Goal: Task Accomplishment & Management: Manage account settings

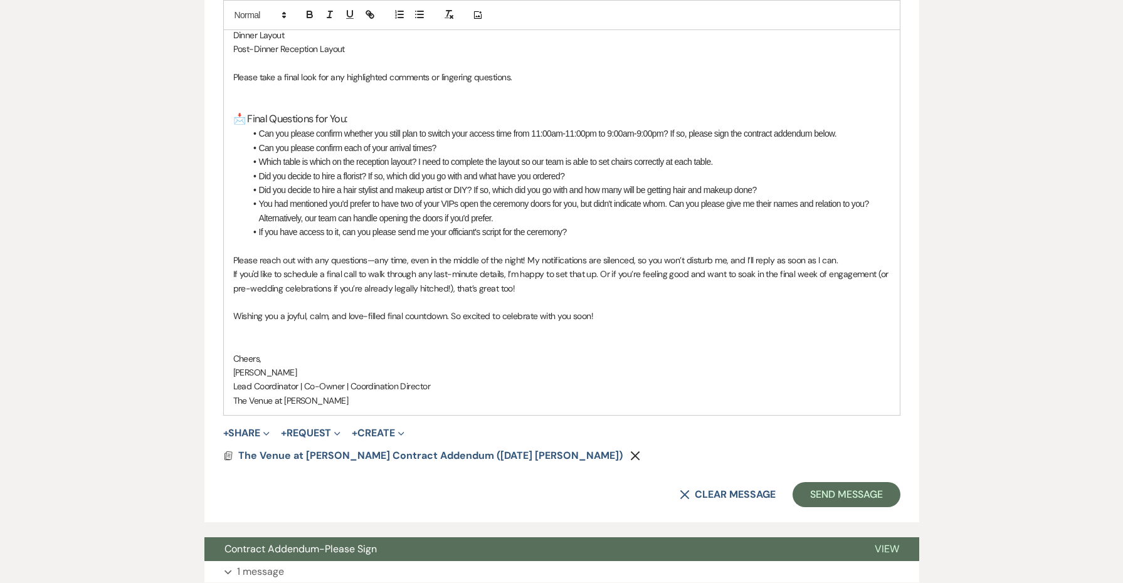
scroll to position [2107, 0]
click at [598, 225] on li "If you have access to it, can you please send me your officiant's script for th…" at bounding box center [568, 232] width 645 height 14
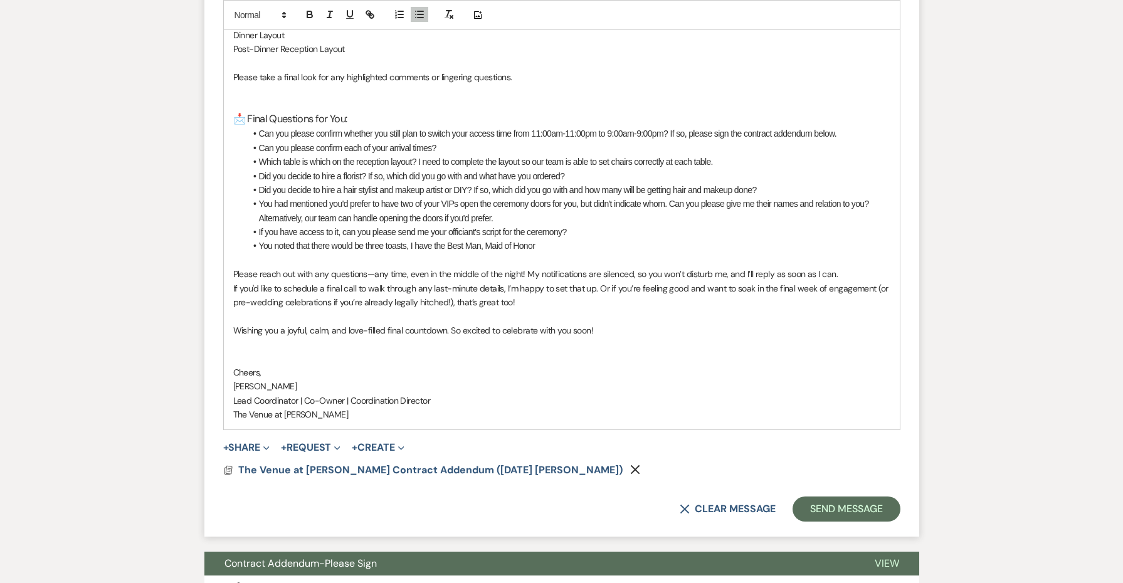
click at [486, 239] on li "You noted that there would be three toasts, I have the Best Man, Maid of Honor" at bounding box center [568, 246] width 645 height 14
click at [580, 239] on li "You noted that there would be three toasts, I have the Best Man and Maid of Hon…" at bounding box center [568, 246] width 645 height 14
click at [739, 155] on li "Which table is which on the reception layout? I need to complete the layout so …" at bounding box center [568, 162] width 645 height 14
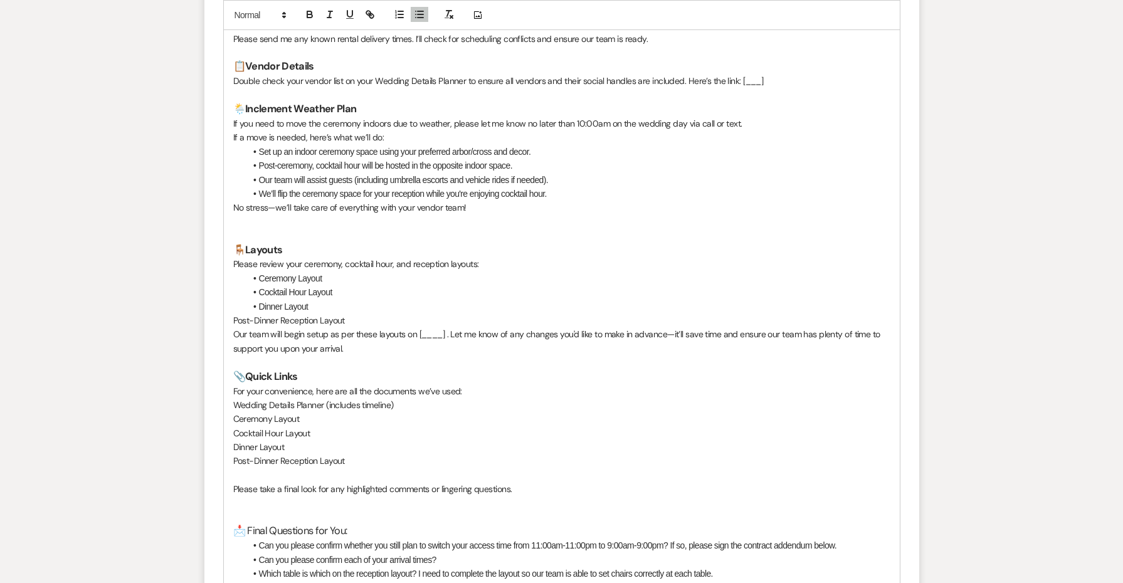
scroll to position [1704, 0]
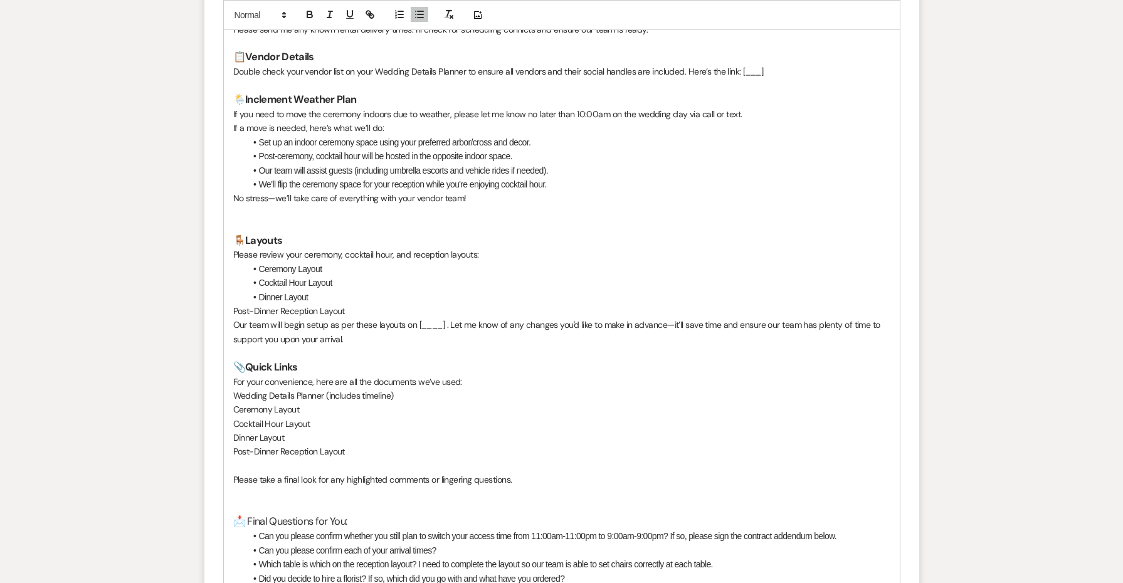
click at [428, 318] on p "Our team will begin setup as per these layouts on [____] . Let me know of any c…" at bounding box center [561, 332] width 657 height 28
click at [450, 318] on p "Our team will begin setup as per these layouts on [____] . Let me know of any c…" at bounding box center [561, 332] width 657 height 28
drag, startPoint x: 445, startPoint y: 296, endPoint x: 414, endPoint y: 296, distance: 31.4
click at [414, 318] on p "Our team will begin setup as per these layouts on [____] . Let me know of any c…" at bounding box center [561, 332] width 657 height 28
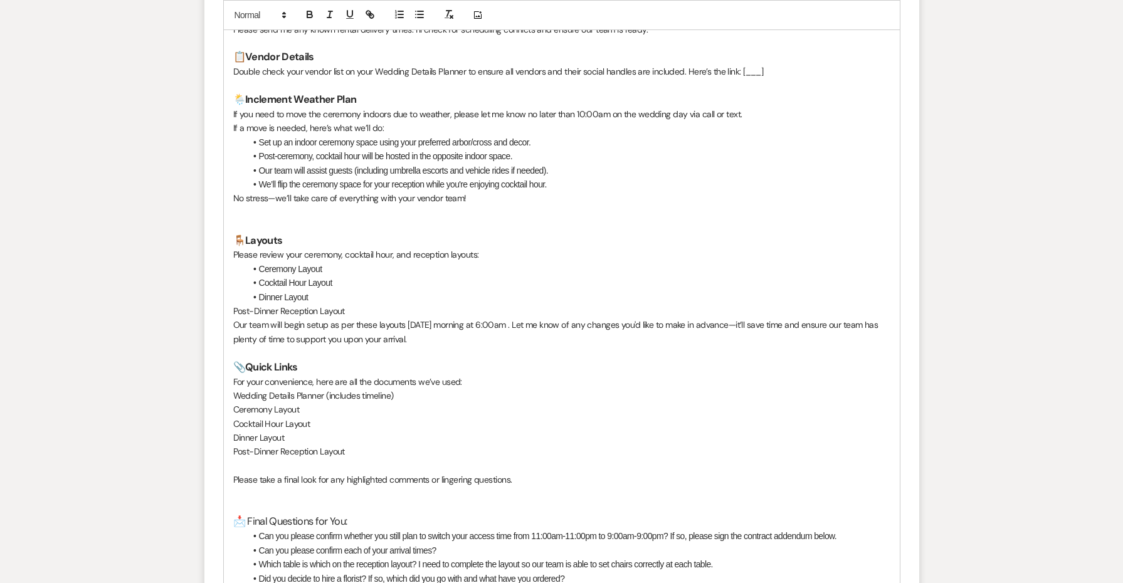
click at [449, 318] on p "Our team will begin setup as per these layouts [DATE] morning at 6:00am . Let m…" at bounding box center [561, 332] width 657 height 28
click at [441, 318] on p "Our team will begin setup as per these layouts [DATE] morning at 6:00am . Let m…" at bounding box center [561, 332] width 657 height 28
drag, startPoint x: 473, startPoint y: 300, endPoint x: 409, endPoint y: 298, distance: 64.0
click at [409, 318] on p "Our team will begin setup as per these layouts [DATE] morning at 6:00am . Let m…" at bounding box center [561, 332] width 657 height 28
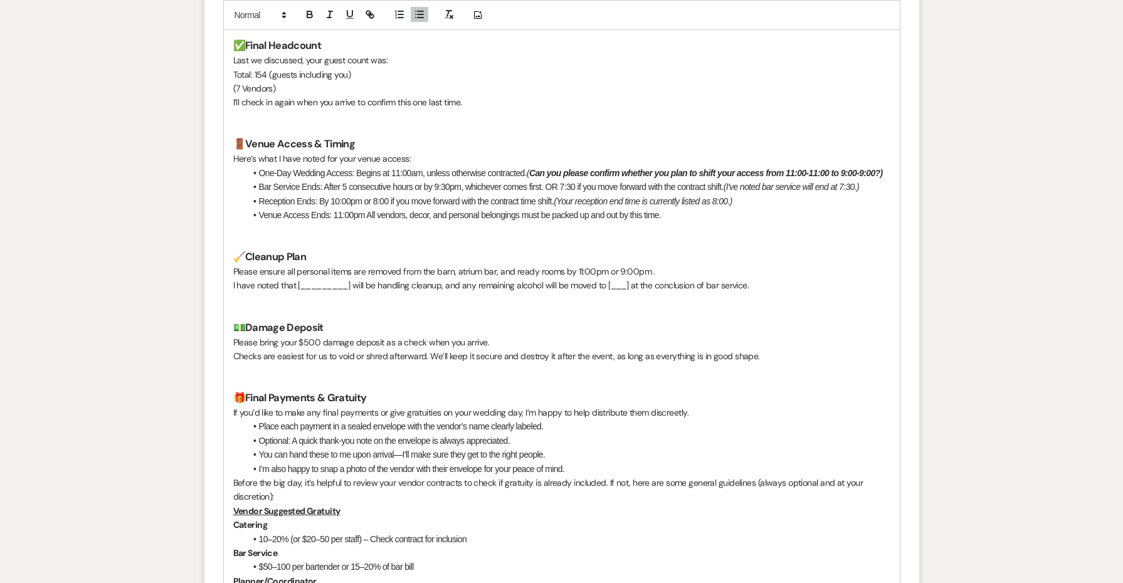
scroll to position [765, 0]
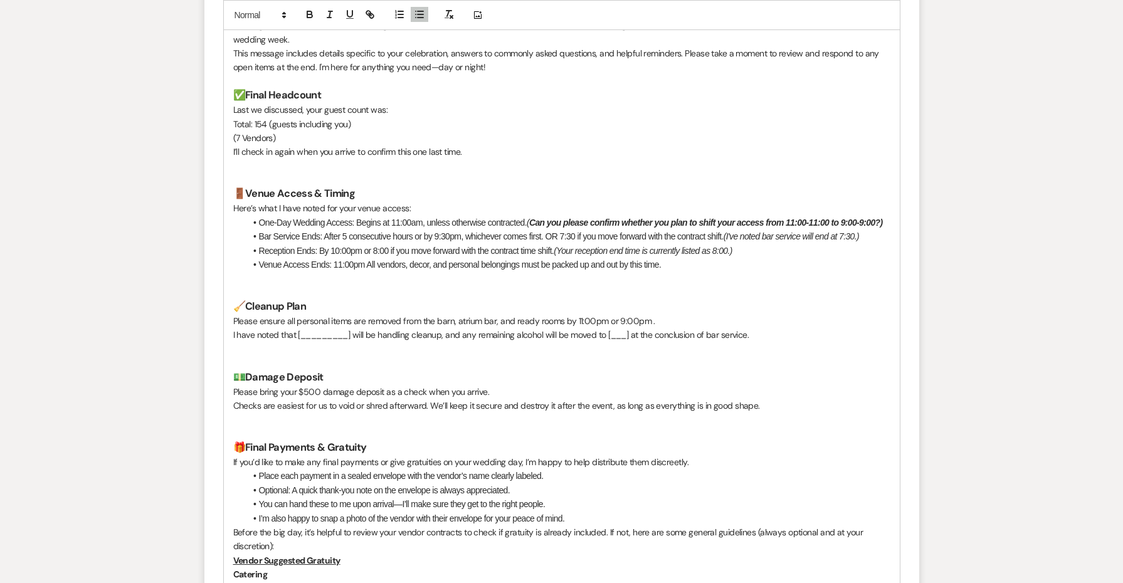
click at [325, 328] on p "I have noted that [_________] will be handling cleanup, and any remaining alcoh…" at bounding box center [561, 335] width 657 height 14
click at [302, 328] on p "I have noted that [you and/or your family will be handling cleanup, and any rem…" at bounding box center [561, 335] width 657 height 14
click at [651, 328] on p "I have noted that you and/or your family will be handling cleanup, and any rema…" at bounding box center [561, 335] width 657 height 14
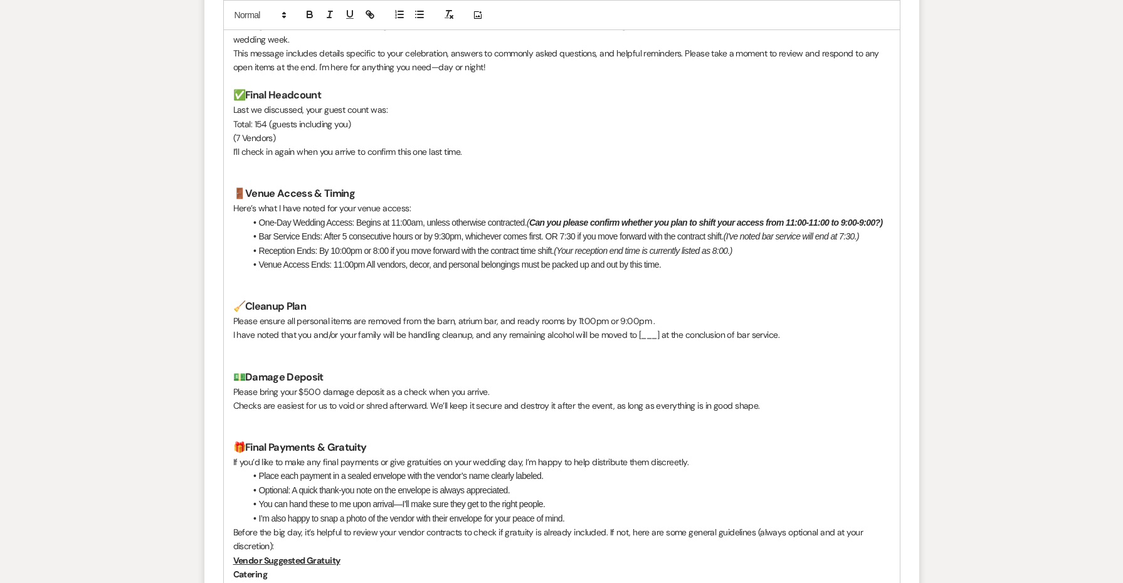
click at [788, 328] on p "I have noted that you and/or your family will be handling cleanup, and any rema…" at bounding box center [561, 335] width 657 height 14
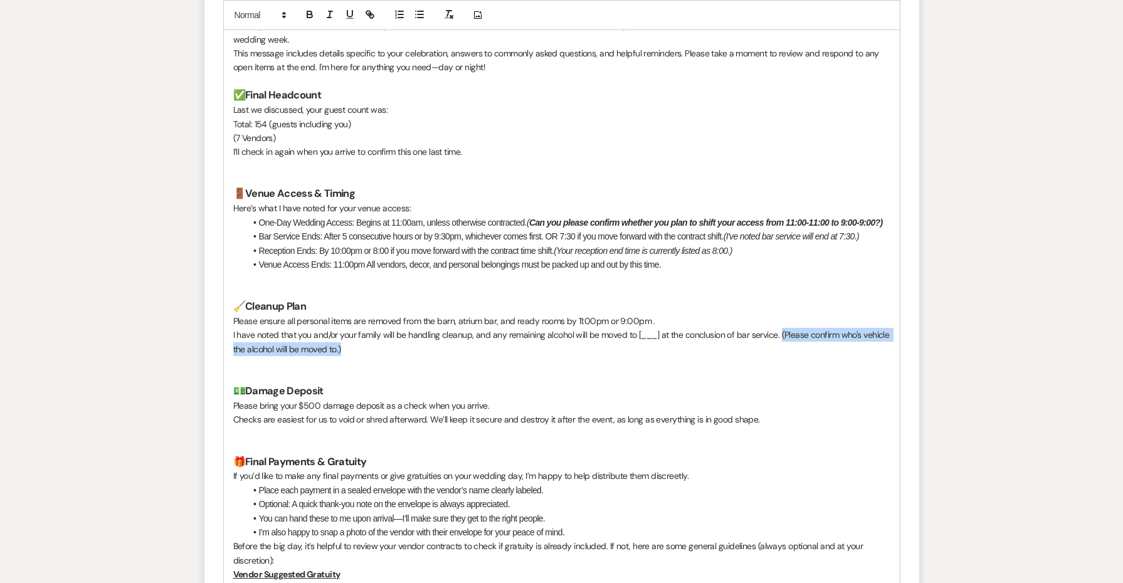
drag, startPoint x: 788, startPoint y: 338, endPoint x: 780, endPoint y: 322, distance: 18.0
click at [780, 328] on p "I have noted that you and/or your family will be handling cleanup, and any rema…" at bounding box center [561, 342] width 657 height 28
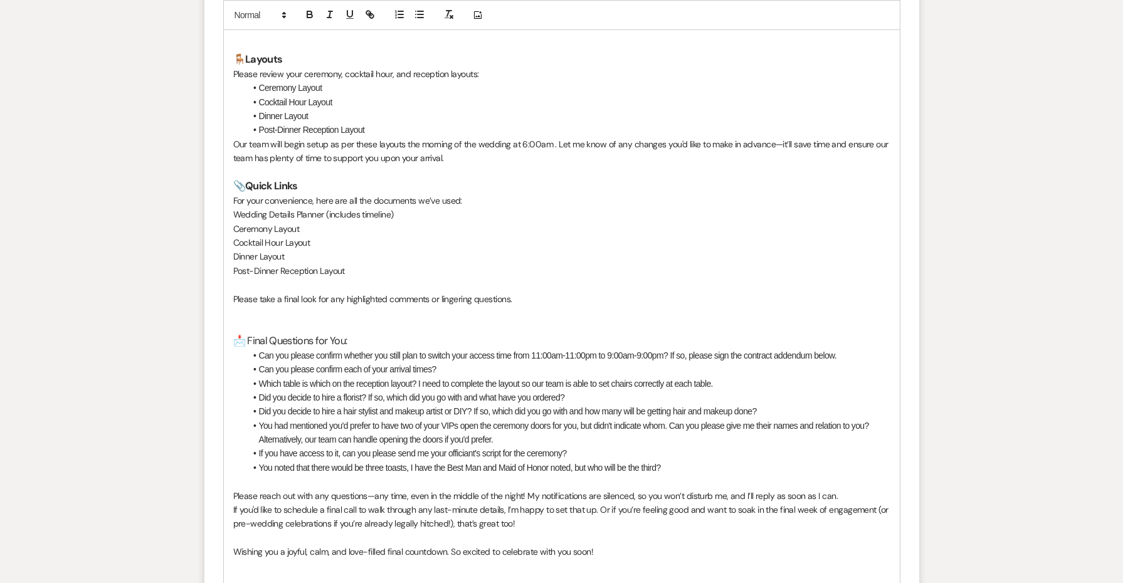
scroll to position [1907, 0]
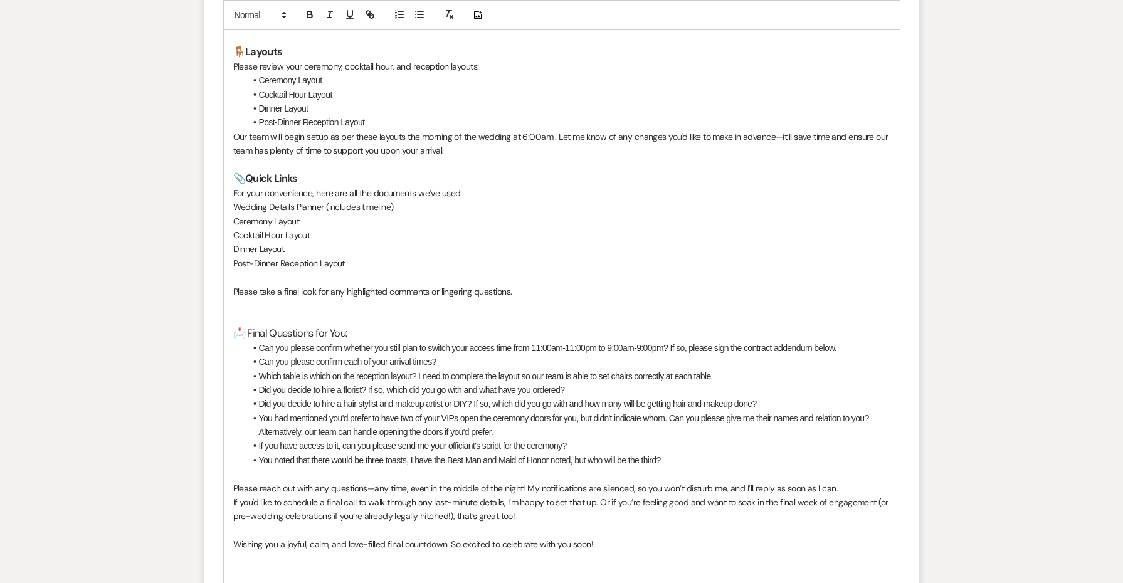
click at [690, 453] on li "You noted that there would be three toasts, I have the Best Man and Maid of Hon…" at bounding box center [568, 460] width 645 height 14
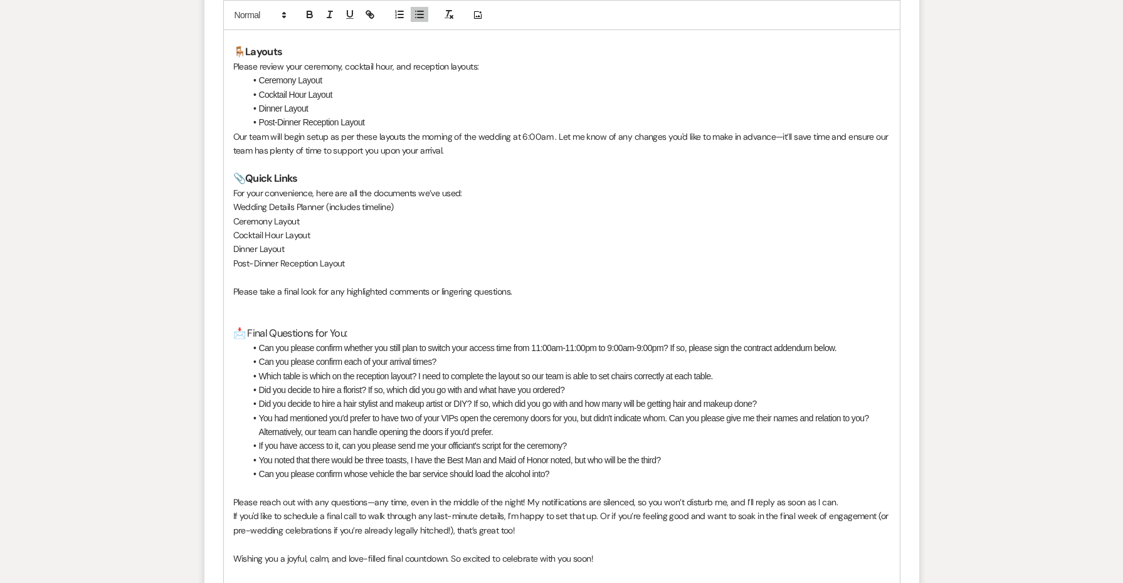
click at [687, 453] on li "You noted that there would be three toasts, I have the Best Man and Maid of Hon…" at bounding box center [568, 460] width 645 height 14
click at [652, 439] on li "If you have access to it, can you please send me your officiant's script for th…" at bounding box center [568, 446] width 645 height 14
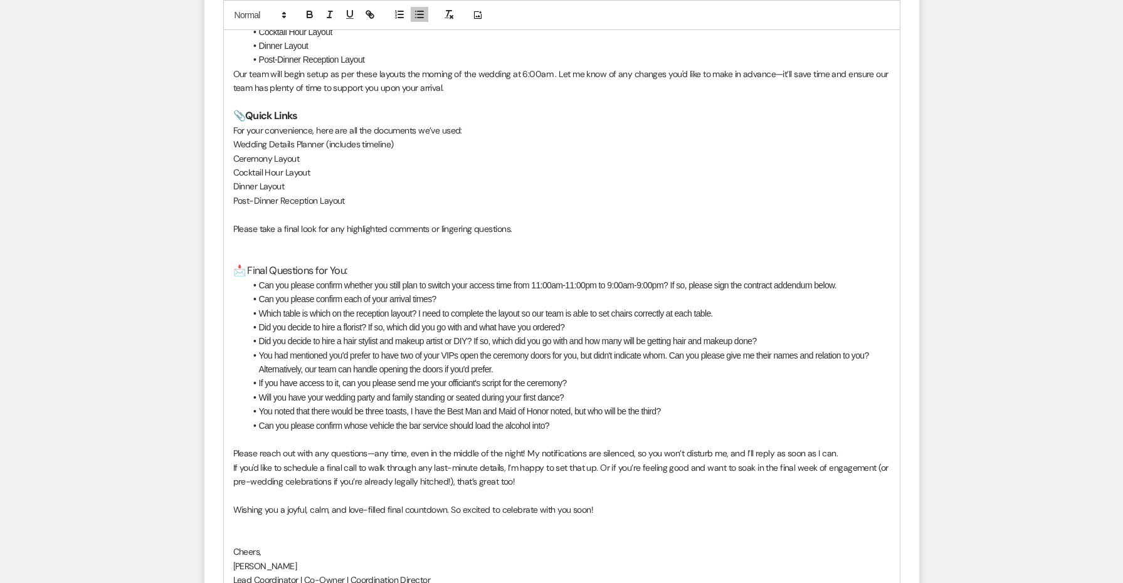
scroll to position [1960, 0]
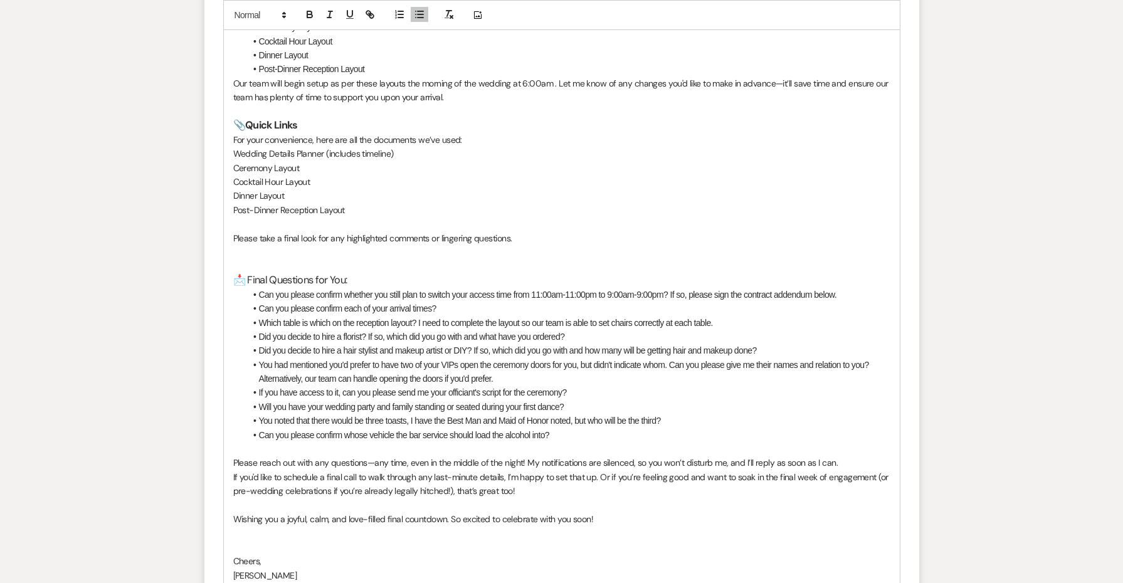
click at [541, 231] on p "Please take a final look for any highlighted comments or lingering questions." at bounding box center [561, 238] width 657 height 14
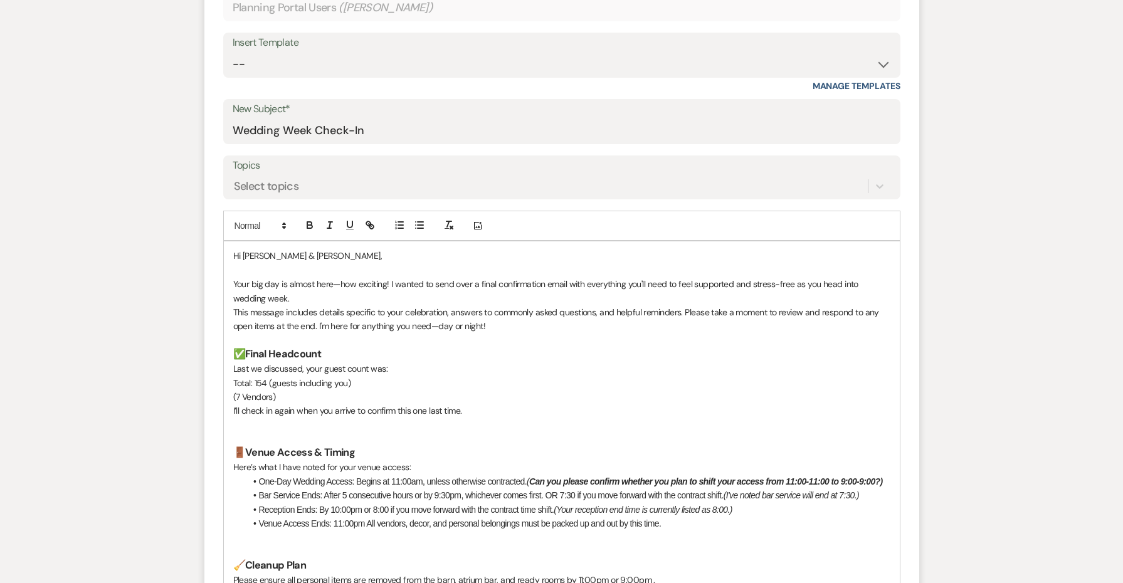
scroll to position [692, 0]
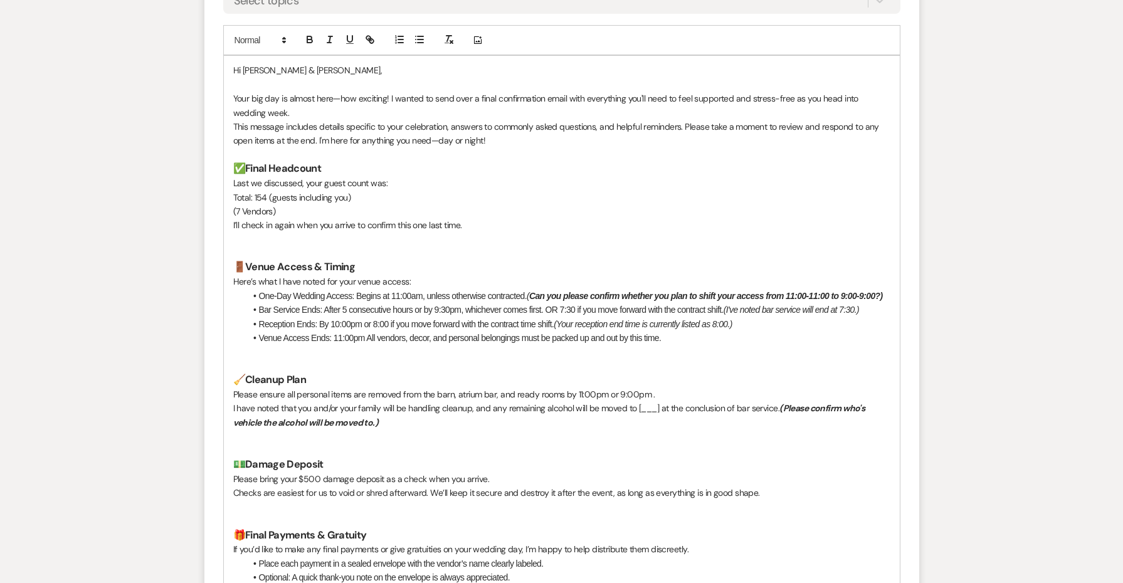
click at [648, 404] on p "I have noted that you and/or your family will be handling cleanup, and any rema…" at bounding box center [561, 415] width 657 height 28
click at [612, 458] on h3 "💵 Damage Deposit" at bounding box center [561, 465] width 657 height 14
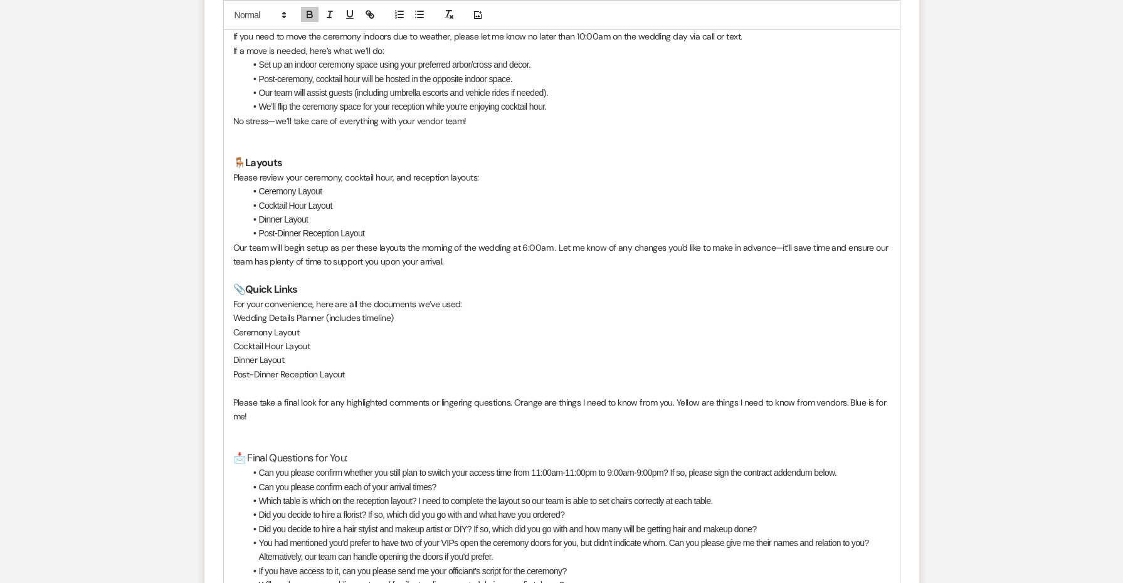
scroll to position [1870, 0]
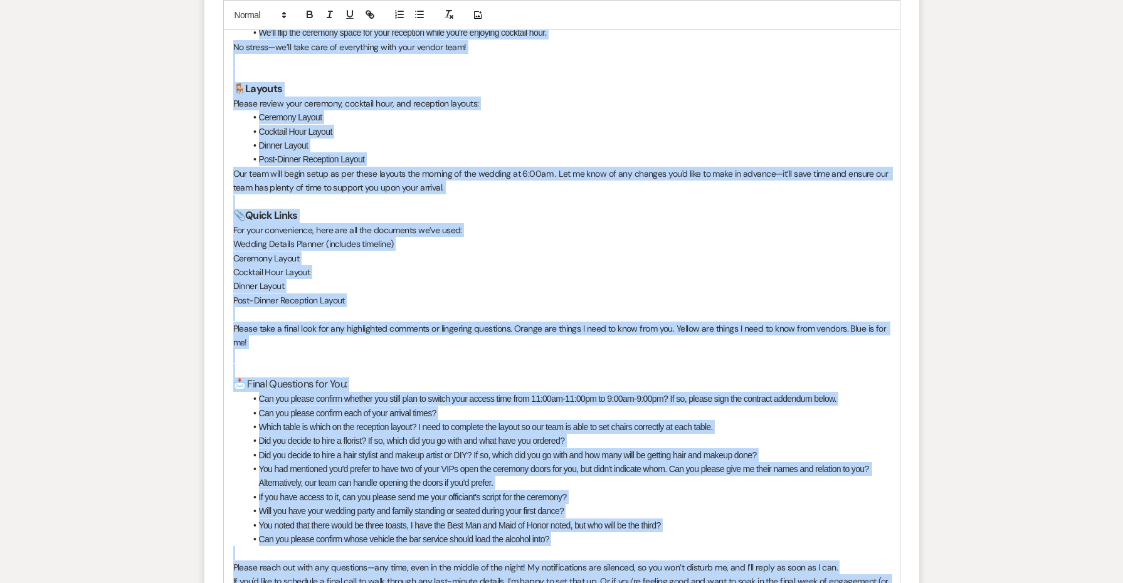
copy div "Lo Ipsumd & Sitam, Cons adi eli se doeius temp—inc utlabore! E dolore ma aliq e…"
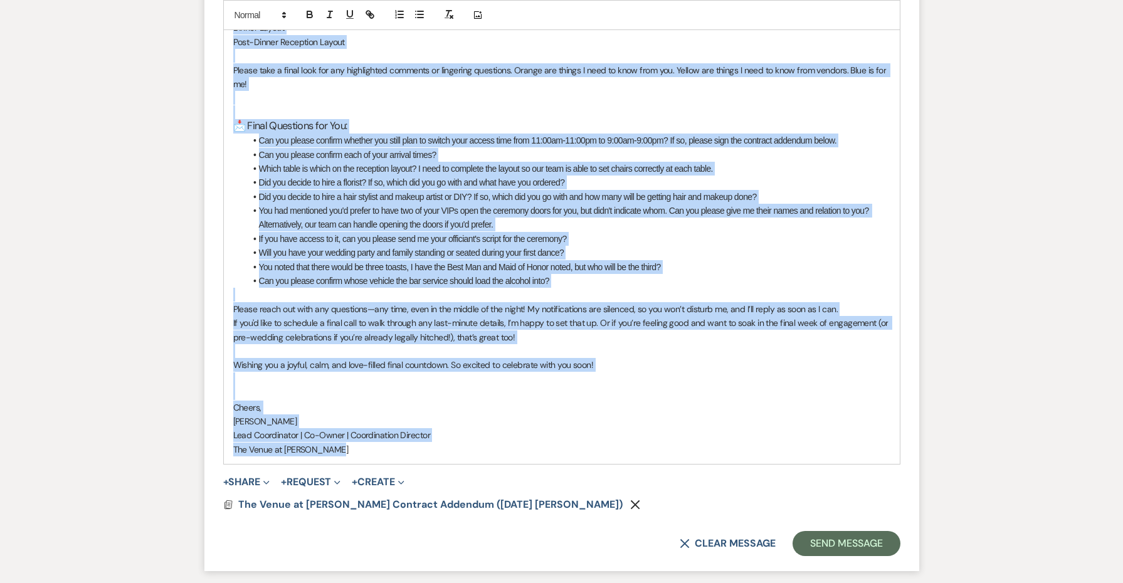
scroll to position [2115, 0]
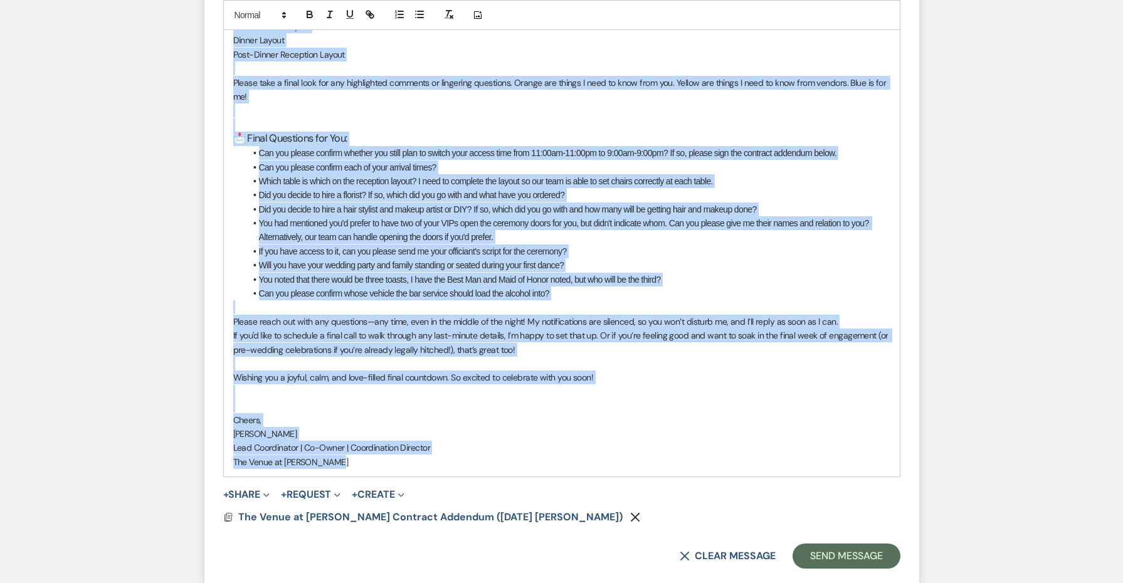
copy div "Lo Ipsumd & Sitam, Cons adi eli se doeius temp—inc utlabore! E dolore ma aliq e…"
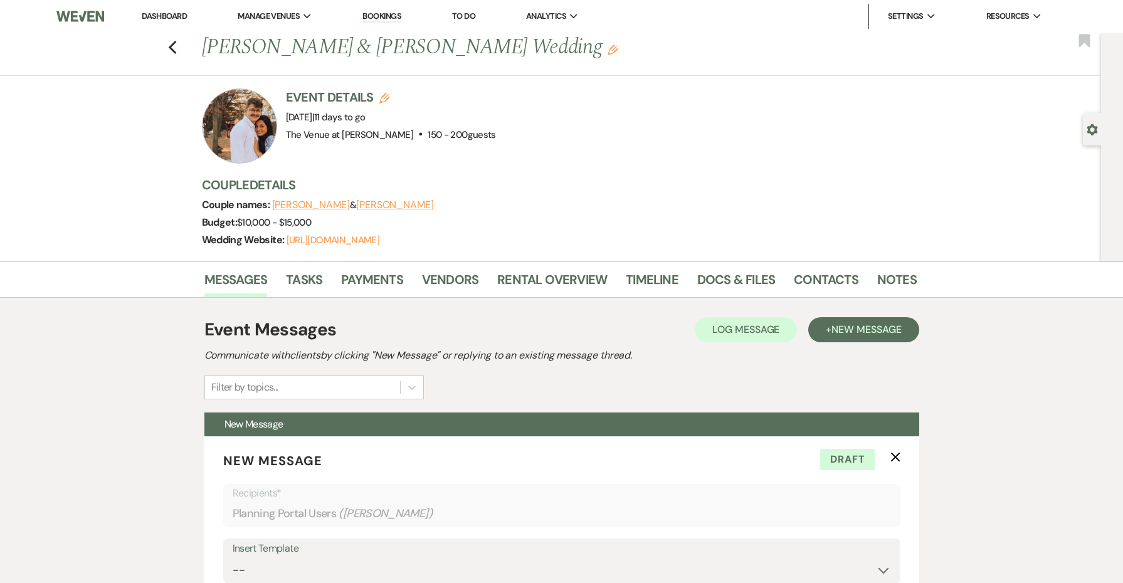
scroll to position [0, 0]
click at [886, 278] on link "Notes" at bounding box center [897, 284] width 40 height 28
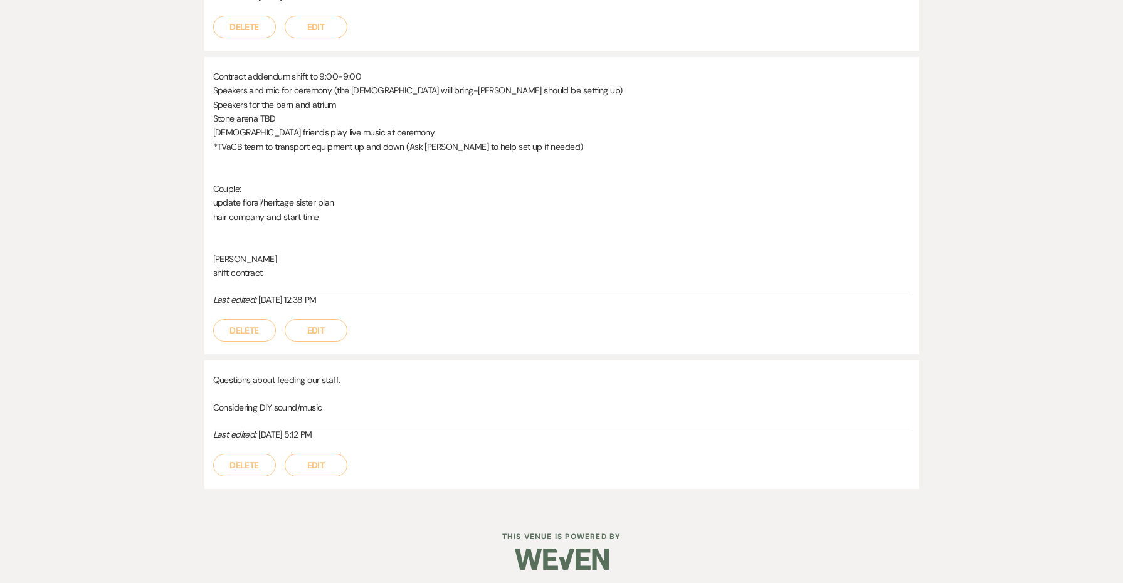
scroll to position [88, 0]
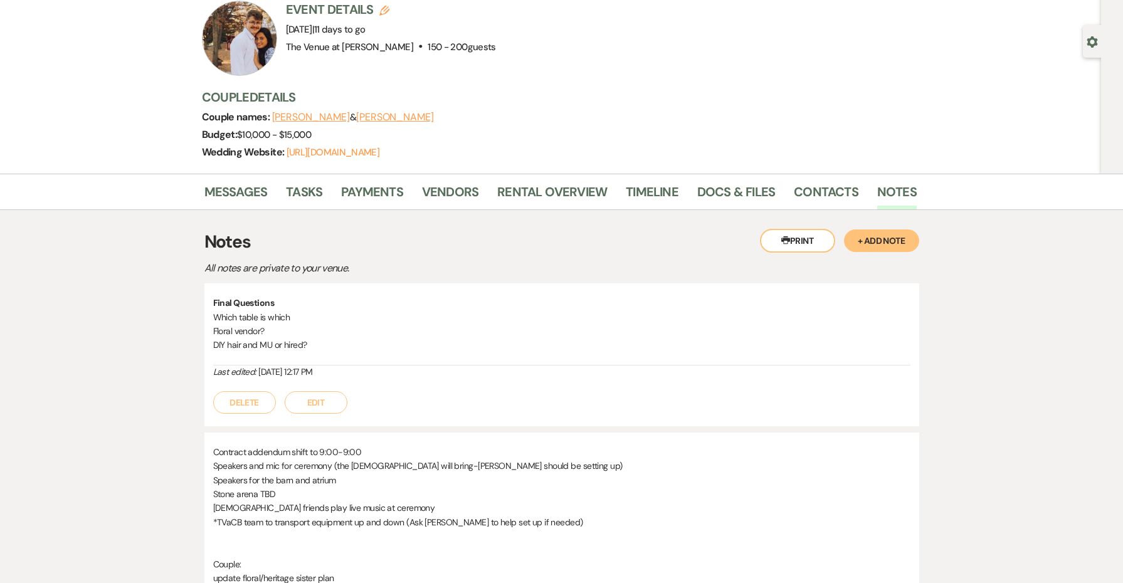
click at [875, 238] on button "+ Add Note" at bounding box center [881, 241] width 75 height 23
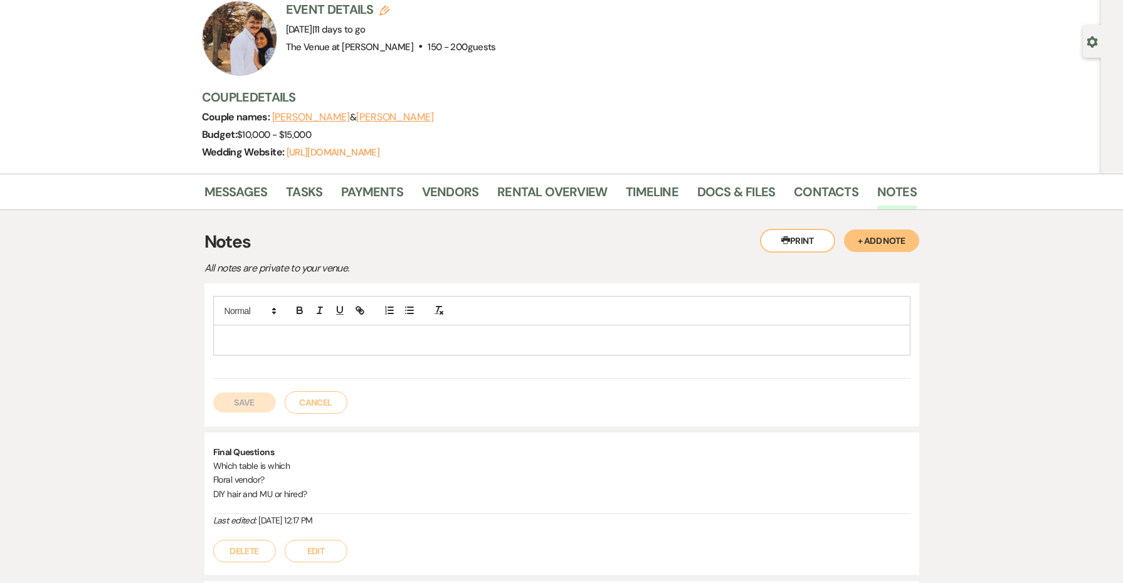
click at [317, 334] on p at bounding box center [561, 340] width 677 height 14
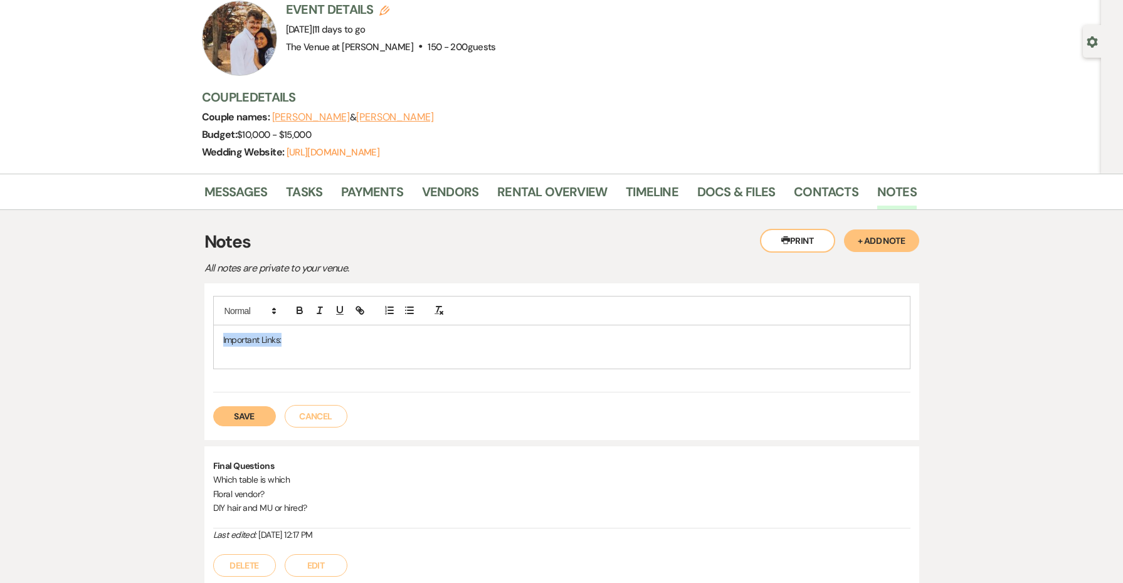
drag, startPoint x: 294, startPoint y: 337, endPoint x: 172, endPoint y: 337, distance: 121.7
click at [226, 356] on p at bounding box center [561, 354] width 677 height 14
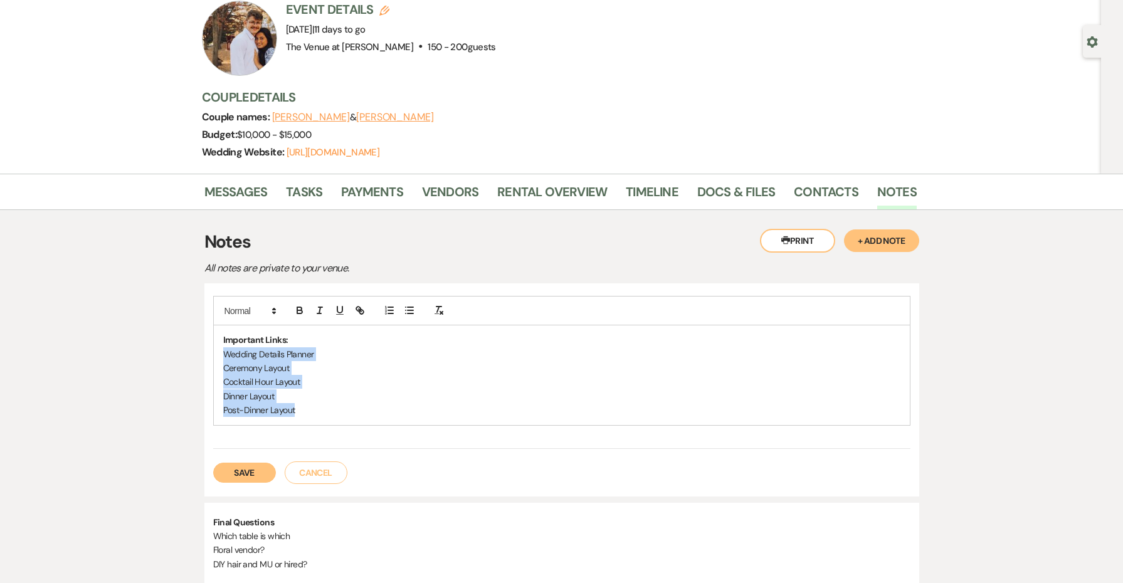
drag, startPoint x: 299, startPoint y: 407, endPoint x: 218, endPoint y: 357, distance: 94.9
click at [218, 357] on div "Important Links: Wedding Details Planner Ceremony Layout Cocktail Hour Layout D…" at bounding box center [562, 374] width 696 height 99
click at [290, 365] on p "Ceremony Layout" at bounding box center [561, 368] width 677 height 14
drag, startPoint x: 317, startPoint y: 352, endPoint x: 184, endPoint y: 352, distance: 133.0
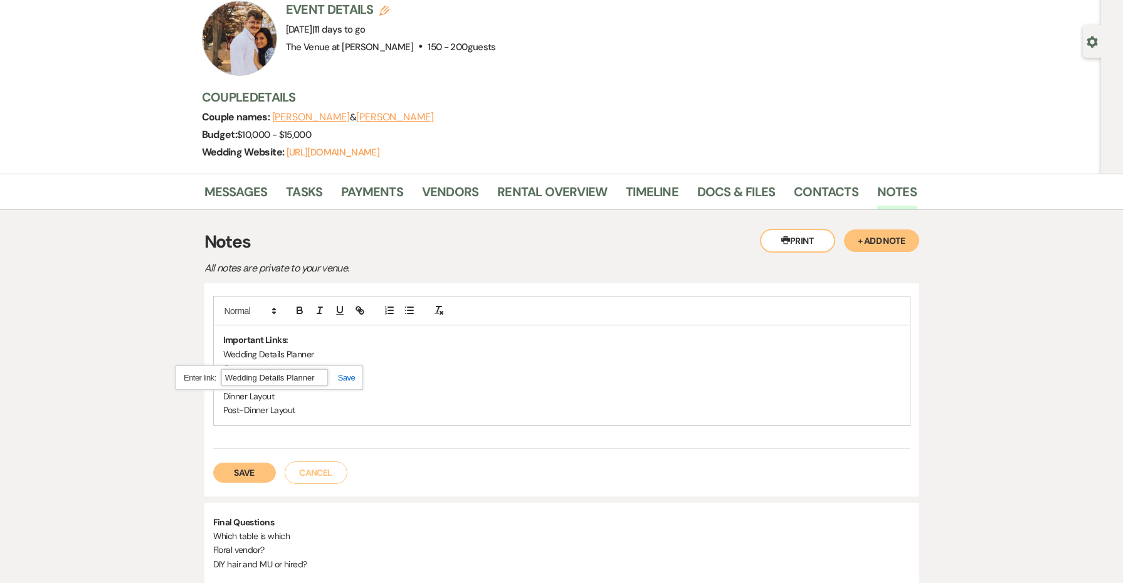
paste input "[URL][DOMAIN_NAME]"
drag, startPoint x: 294, startPoint y: 366, endPoint x: 205, endPoint y: 369, distance: 89.1
click at [205, 369] on div "Important Links: Wedding Details Planner Ceremony Layout Cocktail Hour Layout D…" at bounding box center [561, 389] width 715 height 213
paste input "[URL][DOMAIN_NAME]"
drag, startPoint x: 304, startPoint y: 382, endPoint x: 201, endPoint y: 381, distance: 102.2
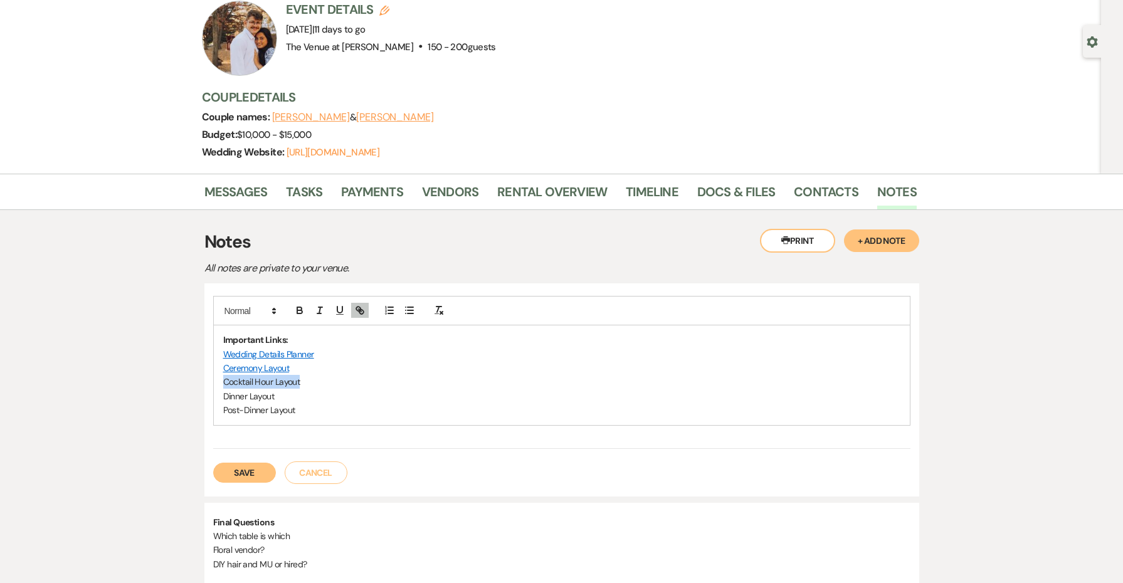
paste input "[URL][DOMAIN_NAME]"
click at [260, 394] on p "Dinner Layout" at bounding box center [561, 396] width 677 height 14
drag, startPoint x: 277, startPoint y: 394, endPoint x: 188, endPoint y: 394, distance: 89.1
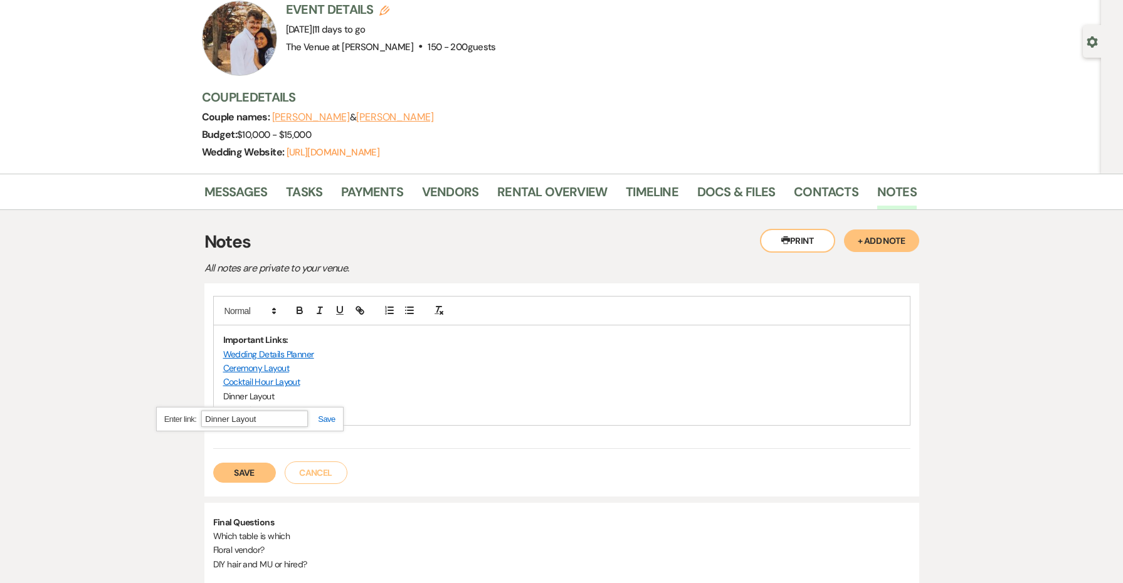
paste input "[URL][DOMAIN_NAME]"
click at [351, 390] on p "Dinner Layout" at bounding box center [561, 396] width 677 height 14
drag, startPoint x: 300, startPoint y: 408, endPoint x: 223, endPoint y: 407, distance: 77.8
click at [223, 407] on p "Post-Dinner Layout" at bounding box center [561, 410] width 677 height 14
paste input "[URL][DOMAIN_NAME]"
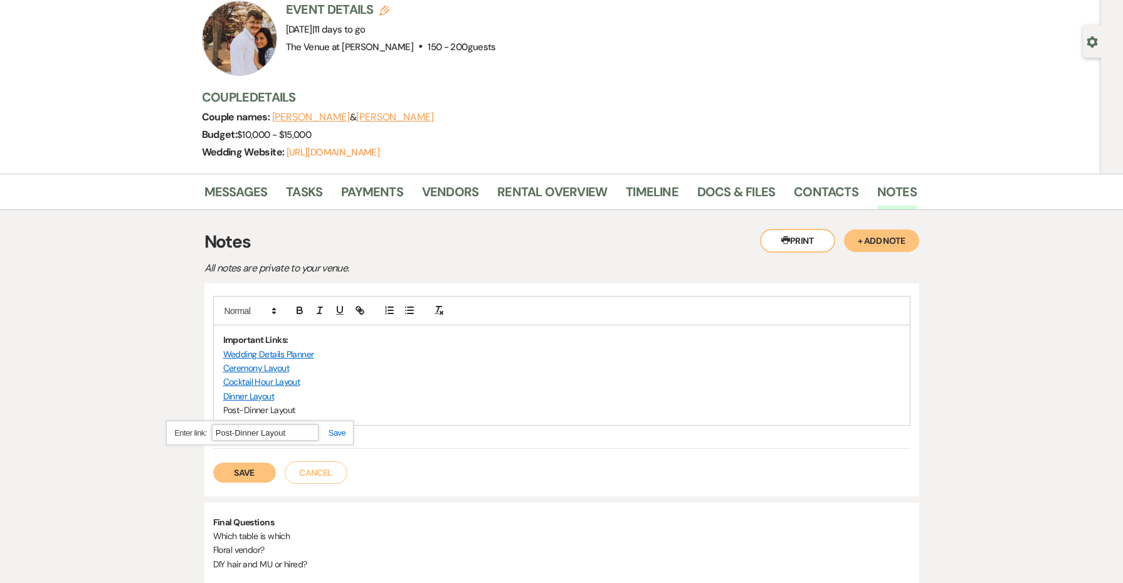
type input "[URL][DOMAIN_NAME]"
click at [265, 465] on button "Save" at bounding box center [244, 473] width 63 height 20
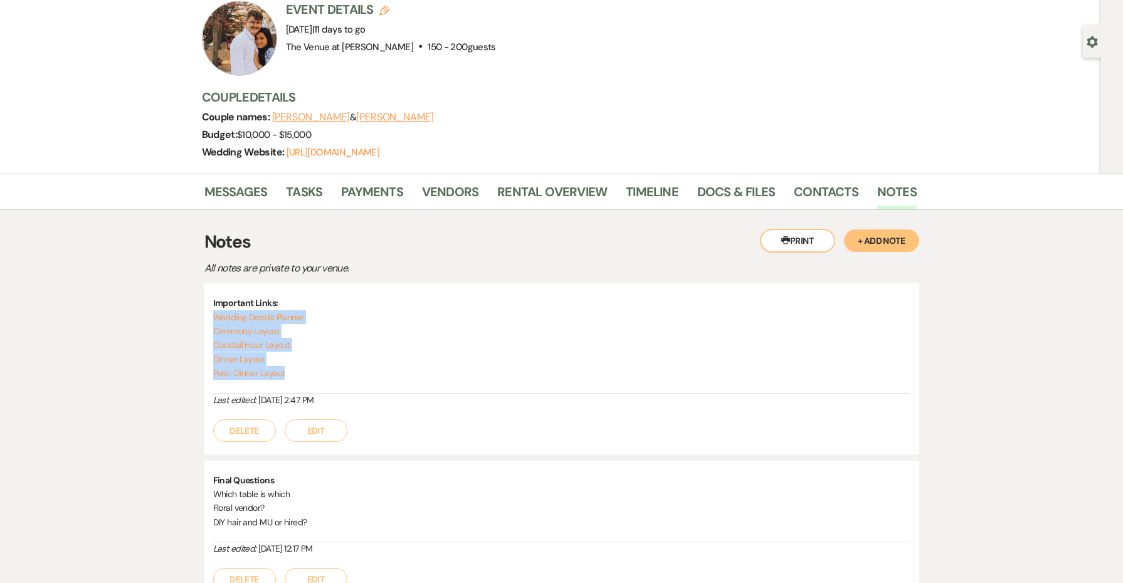
drag, startPoint x: 287, startPoint y: 374, endPoint x: 196, endPoint y: 309, distance: 111.8
copy div "Wedding Details Planner Ceremony Layout Cocktail Hour Layout Dinner Layout Post…"
click at [251, 191] on link "Messages" at bounding box center [235, 196] width 63 height 28
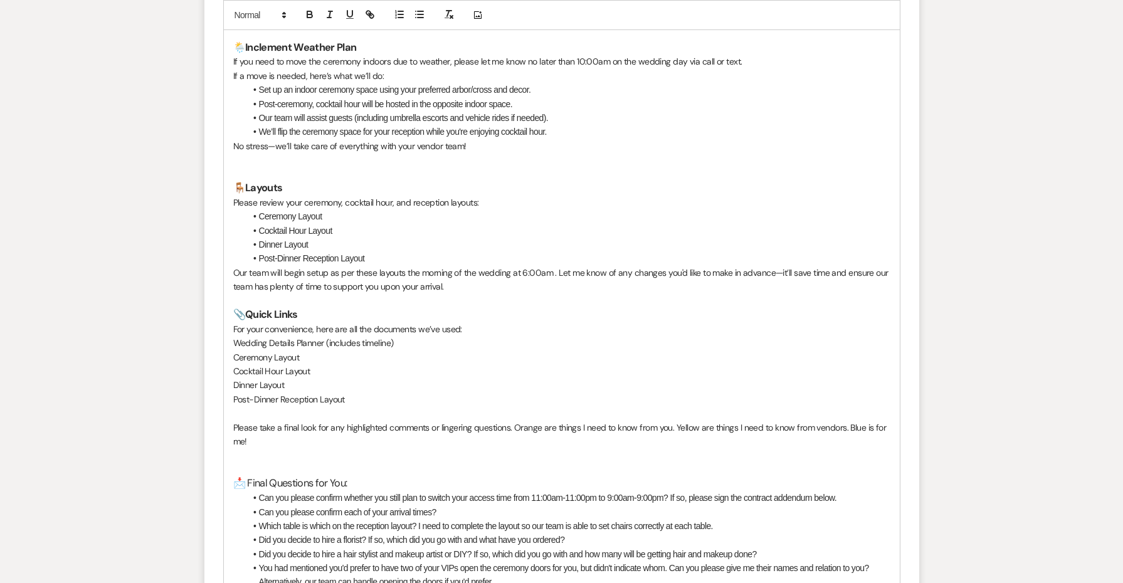
scroll to position [1767, 0]
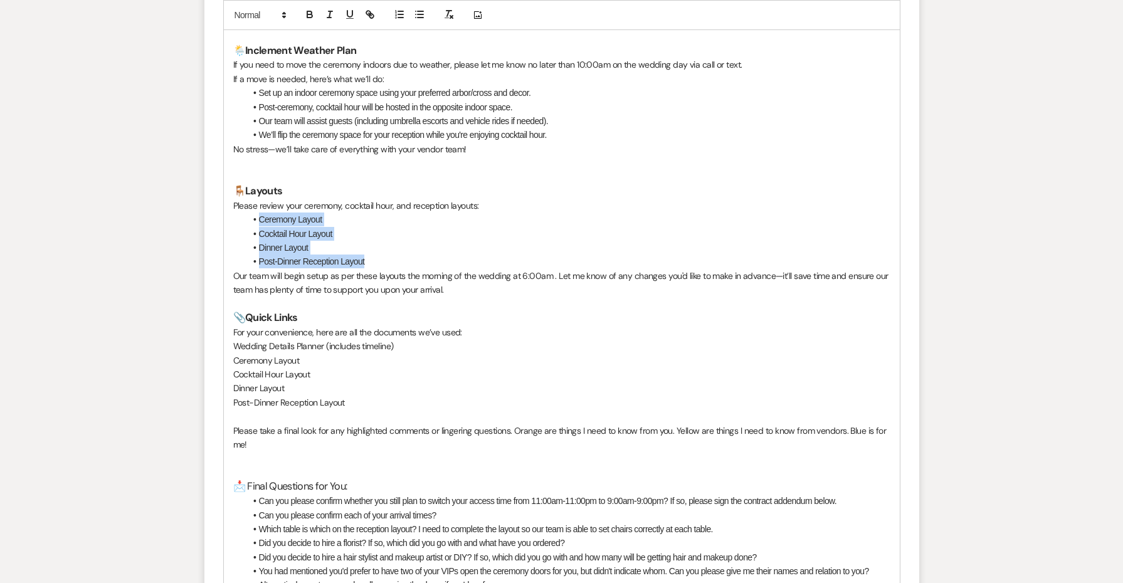
drag, startPoint x: 383, startPoint y: 231, endPoint x: 245, endPoint y: 193, distance: 142.4
click at [246, 213] on ul "Ceremony Layout Cocktail Hour Layout Dinner Layout Post-Dinner Reception Layout" at bounding box center [568, 241] width 645 height 56
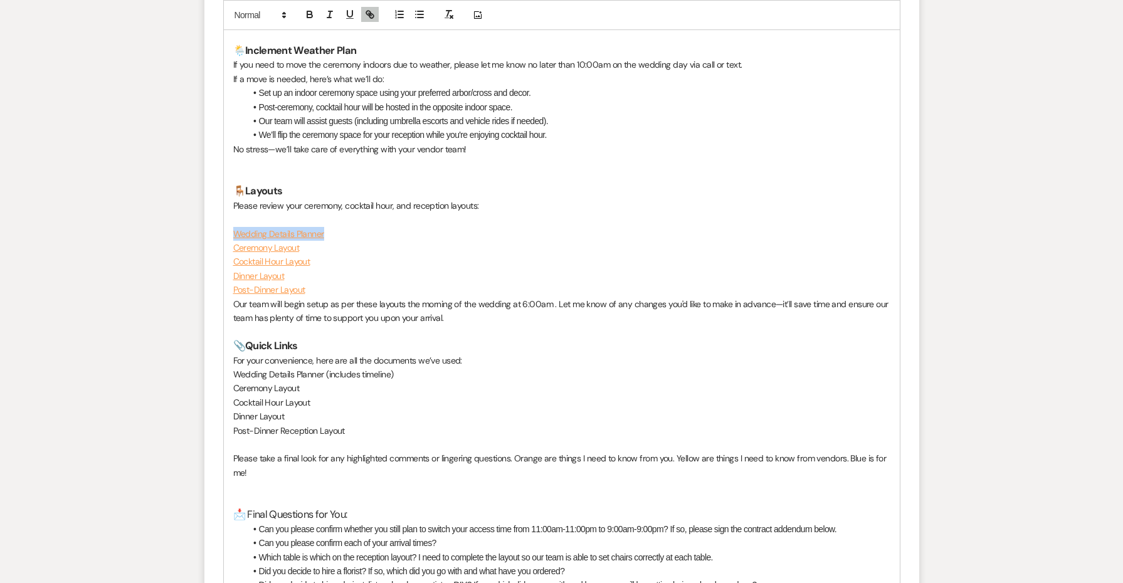
drag, startPoint x: 346, startPoint y: 206, endPoint x: 210, endPoint y: 206, distance: 135.5
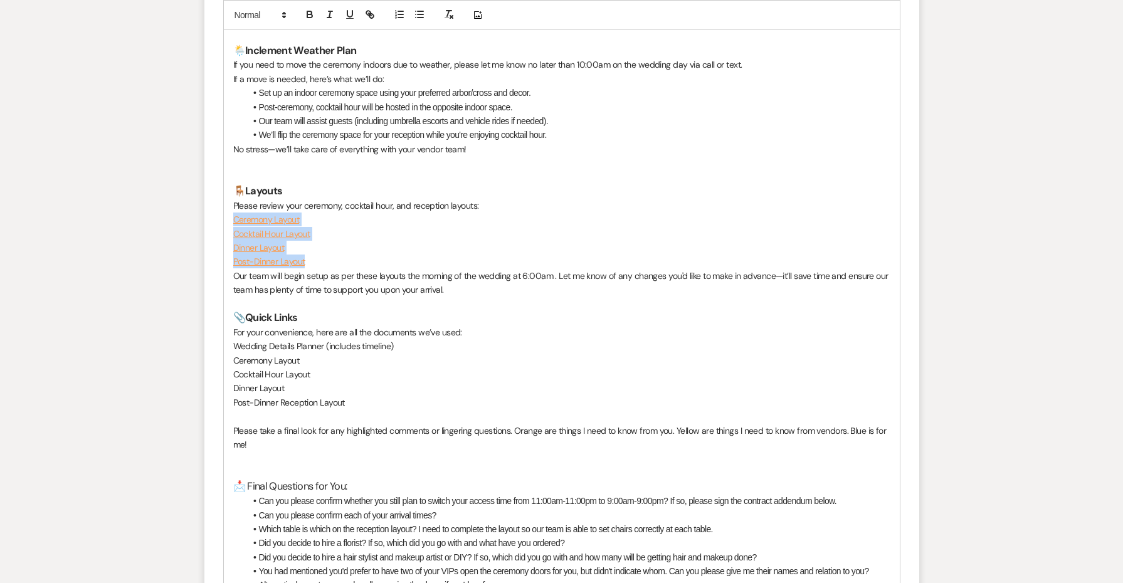
drag, startPoint x: 316, startPoint y: 233, endPoint x: 219, endPoint y: 195, distance: 104.5
click at [416, 14] on line "button" at bounding box center [416, 14] width 0 height 0
click at [395, 199] on p "Please review your ceremony, cocktail hour, and reception layouts:" at bounding box center [561, 206] width 657 height 14
click at [435, 199] on p "Please review your ceremony, cocktail hour, dinner and reception layouts:" at bounding box center [561, 206] width 657 height 14
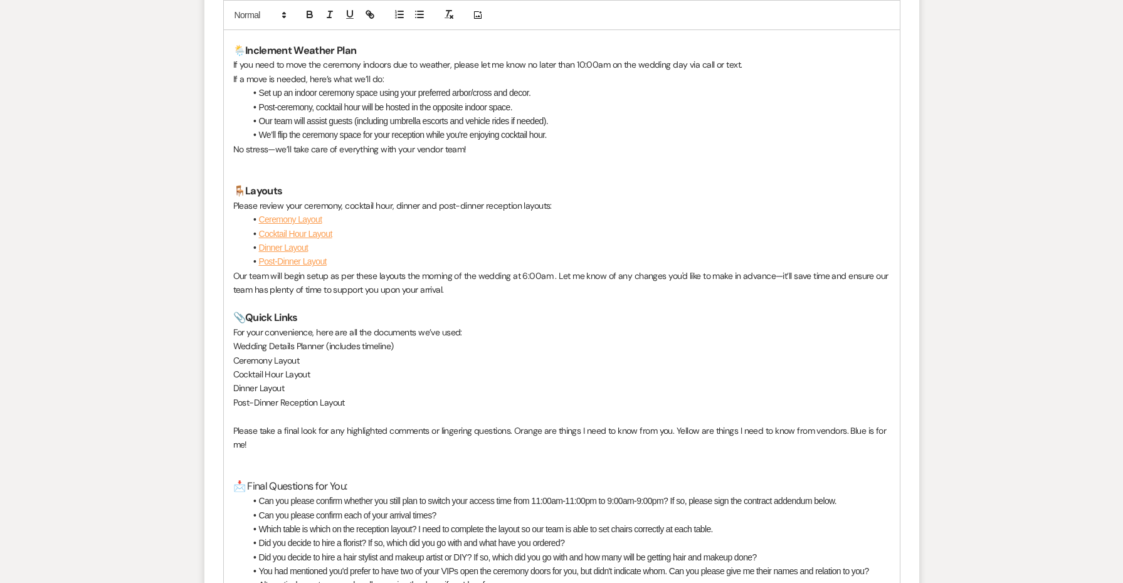
click at [739, 269] on p "Our team will begin setup as per these layouts the morning of the wedding at 6:…" at bounding box center [561, 283] width 657 height 28
click at [728, 269] on p "Our team will begin setup as per these layouts the morning of the wedding at 6:…" at bounding box center [561, 283] width 657 height 28
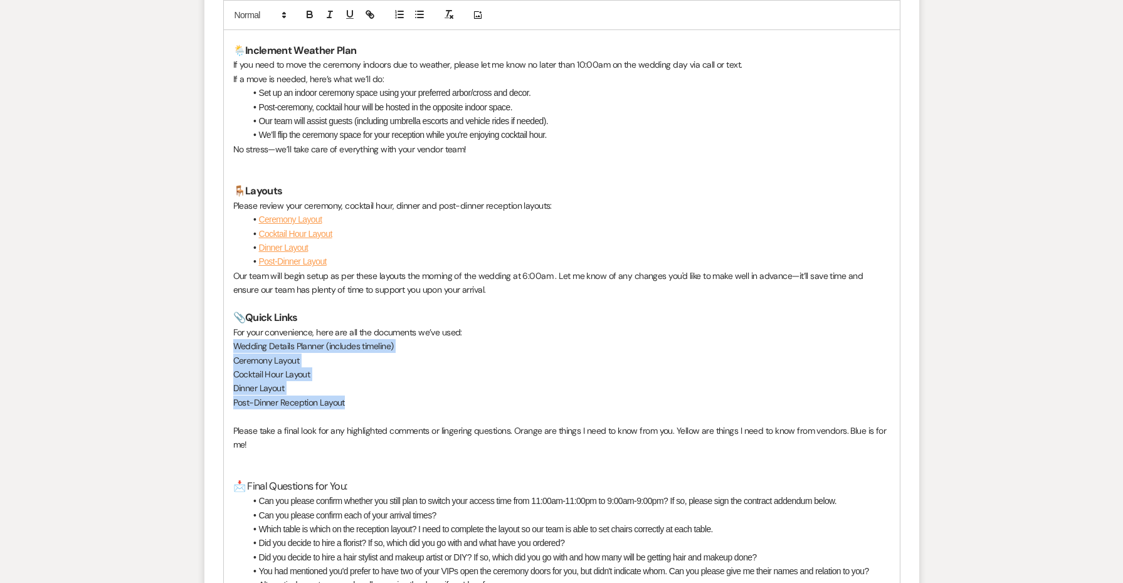
drag, startPoint x: 359, startPoint y: 369, endPoint x: 208, endPoint y: 318, distance: 159.1
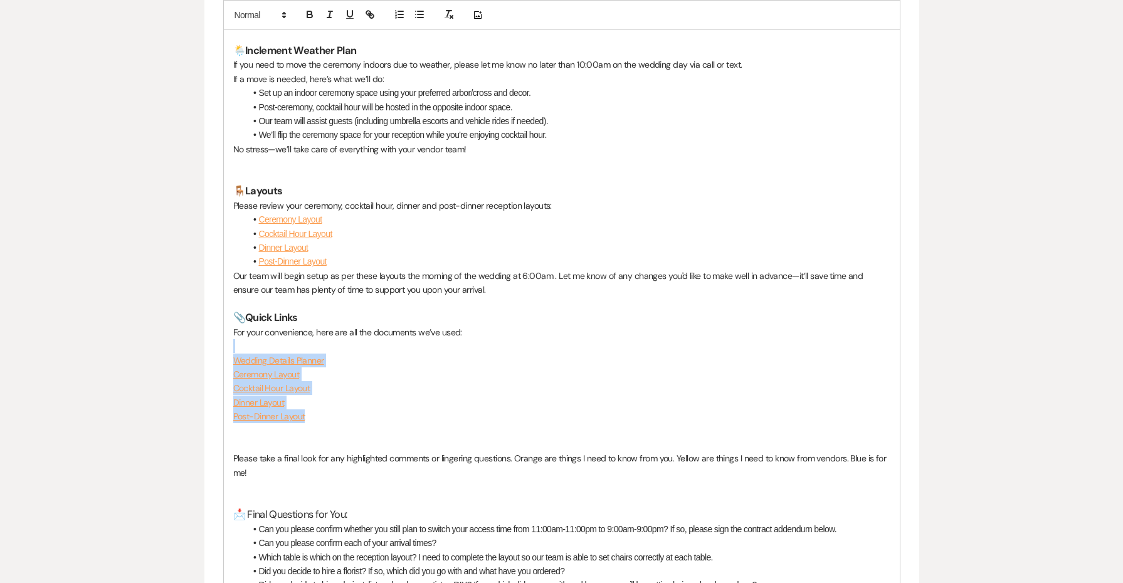
drag, startPoint x: 327, startPoint y: 387, endPoint x: 203, endPoint y: 322, distance: 140.3
click at [203, 322] on div "Messages Tasks Payments Vendors Rental Overview Timeline Docs & Files Contacts …" at bounding box center [561, 234] width 1123 height 3480
click at [417, 17] on icon "button" at bounding box center [419, 14] width 11 height 11
click at [268, 339] on li at bounding box center [568, 346] width 645 height 14
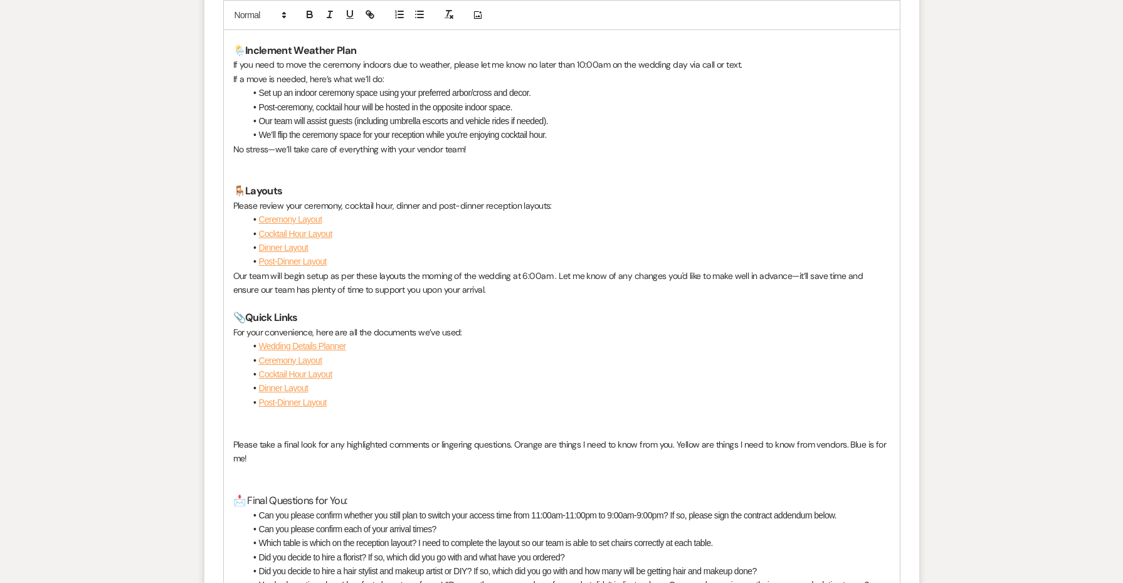
click at [360, 424] on p at bounding box center [561, 431] width 657 height 14
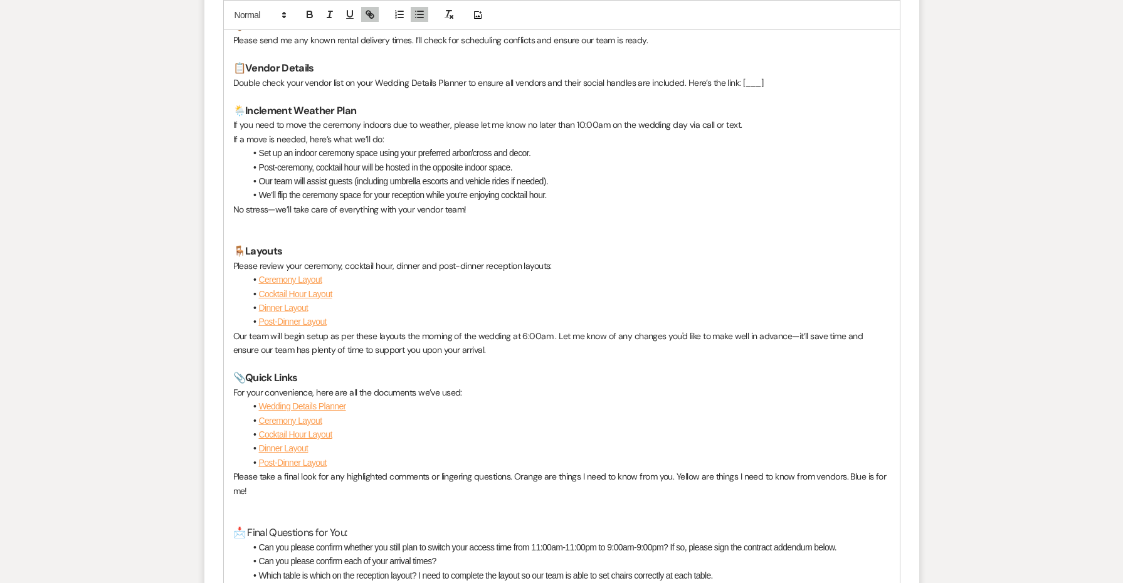
scroll to position [1706, 0]
click at [436, 359] on p at bounding box center [561, 366] width 657 height 14
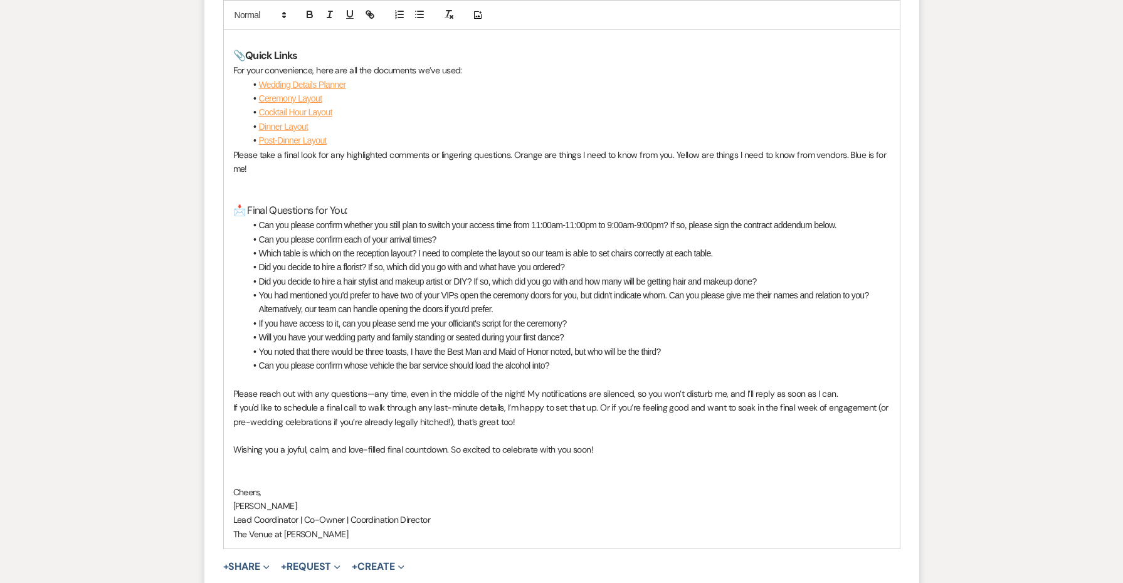
scroll to position [2035, 0]
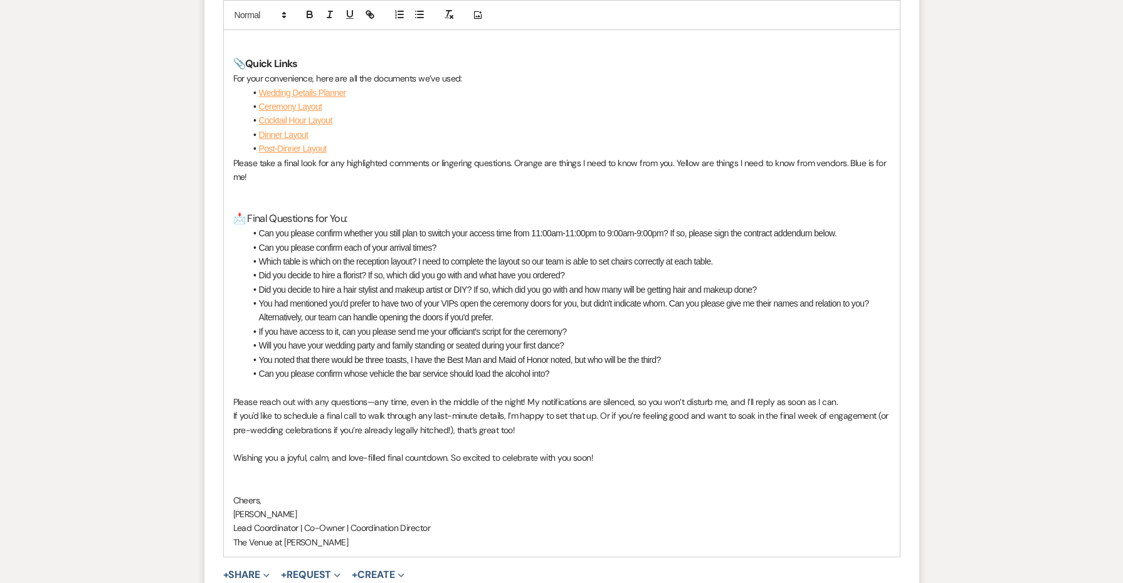
click at [487, 283] on li "Did you decide to hire a hair stylist and makeup artist or DIY? If so, which di…" at bounding box center [568, 290] width 645 height 14
click at [546, 283] on li "Did you decide to hire a hair stylist and makeup artist or DIY? If you've hired…" at bounding box center [568, 290] width 645 height 14
click at [582, 283] on li "Did you decide to hire a hair stylist and makeup artist or DIY? If you've hired…" at bounding box center [568, 290] width 645 height 14
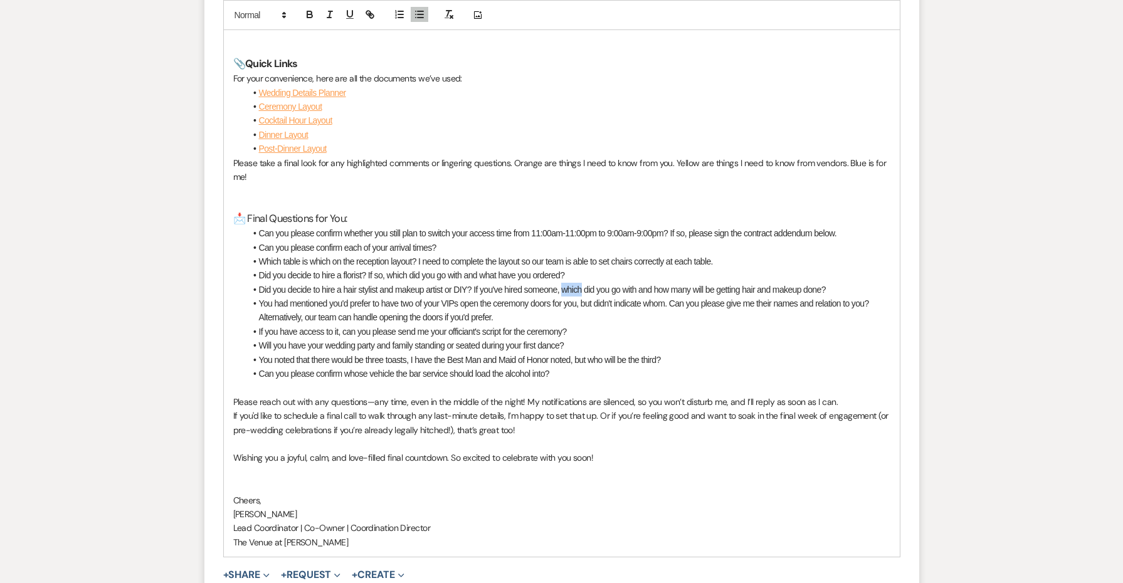
click at [582, 283] on li "Did you decide to hire a hair stylist and makeup artist or DIY? If you've hired…" at bounding box center [568, 290] width 645 height 14
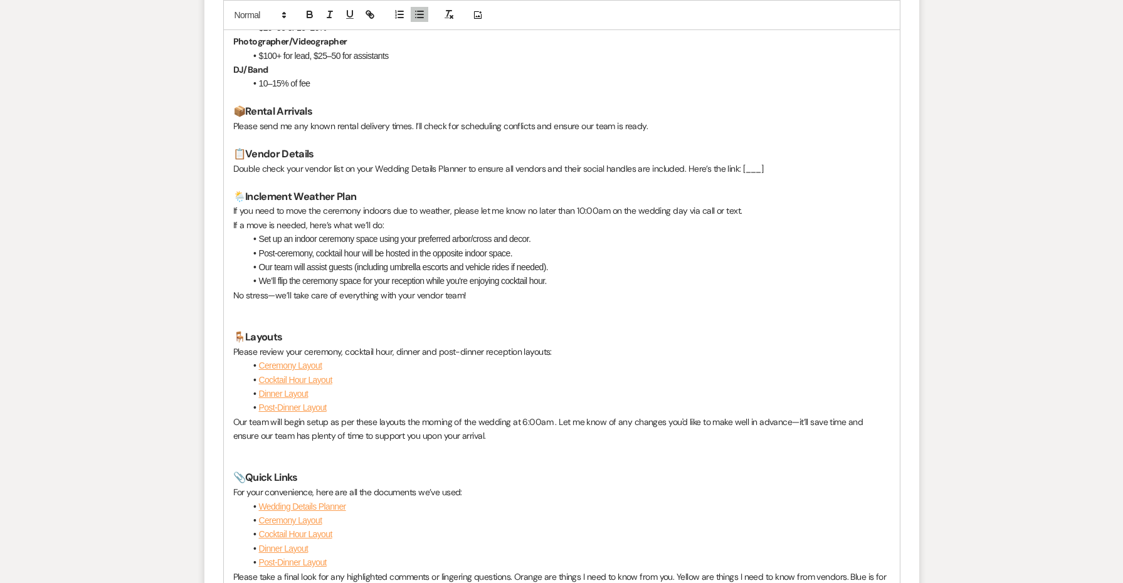
scroll to position [1570, 0]
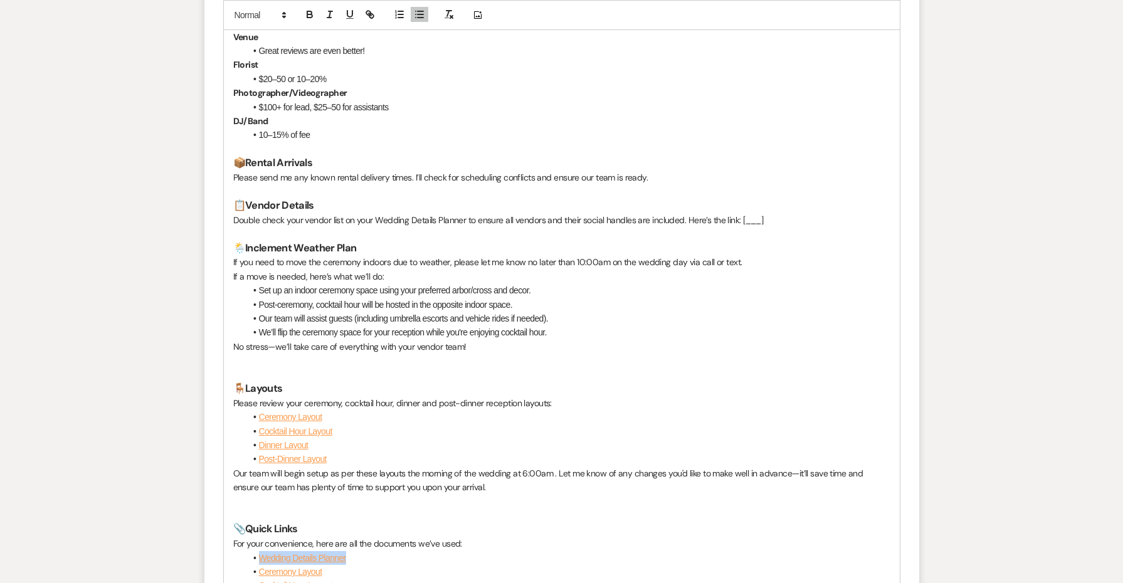
drag, startPoint x: 355, startPoint y: 530, endPoint x: 260, endPoint y: 528, distance: 94.7
click at [260, 551] on li "Wedding Details Planner" at bounding box center [568, 558] width 645 height 14
copy link "Wedding Details Planner"
drag, startPoint x: 766, startPoint y: 199, endPoint x: 741, endPoint y: 200, distance: 25.1
click at [741, 213] on p "Double check your vendor list on your Wedding Details Planner to ensure all ven…" at bounding box center [561, 220] width 657 height 14
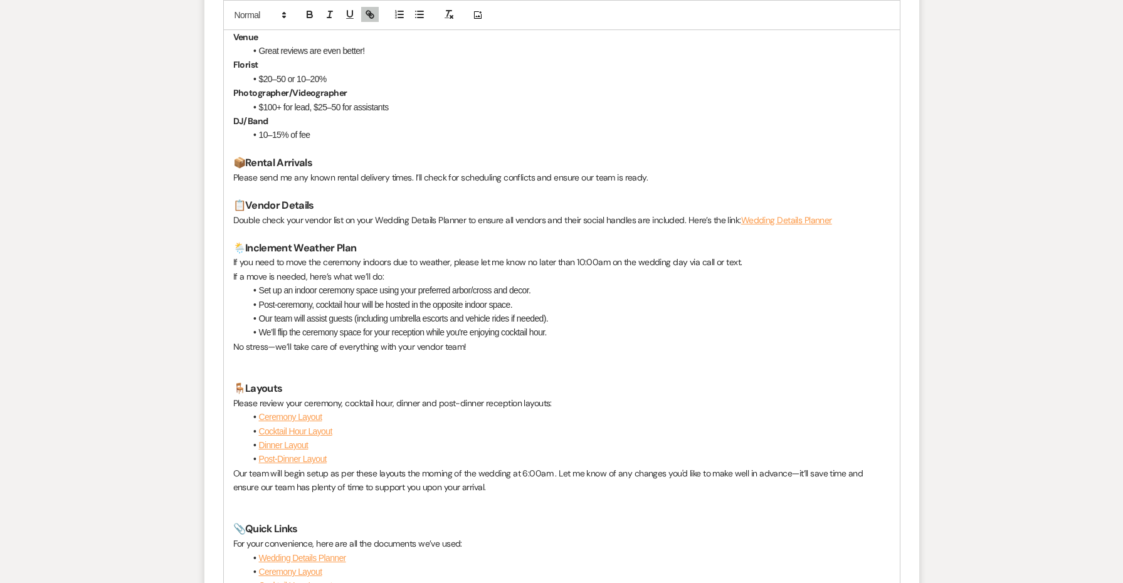
click at [667, 312] on li "Our team will assist guests (including umbrella escorts and vehicle rides if ne…" at bounding box center [568, 319] width 645 height 14
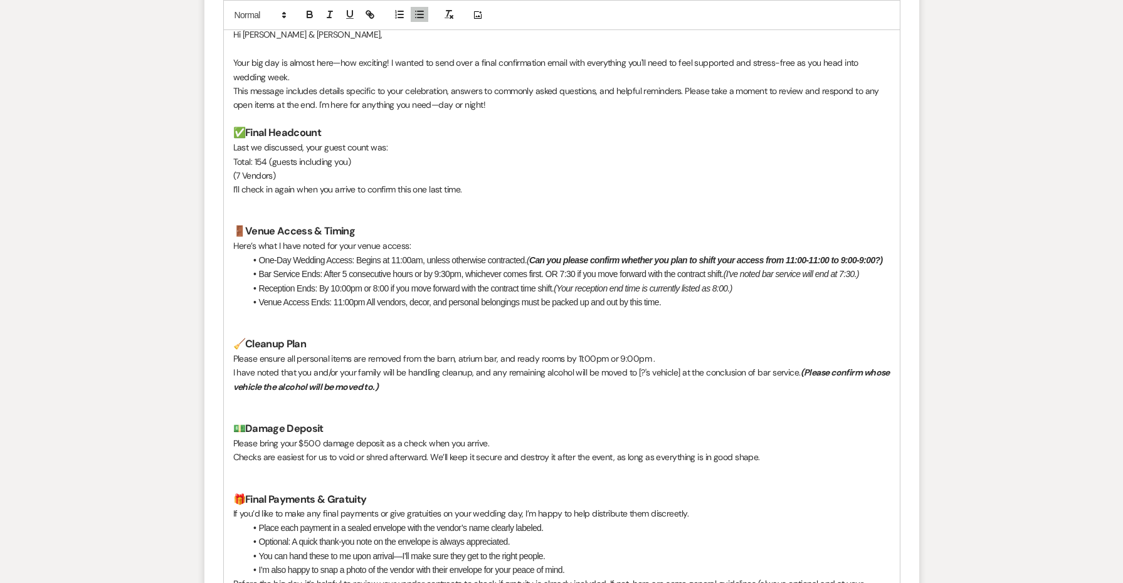
scroll to position [723, 0]
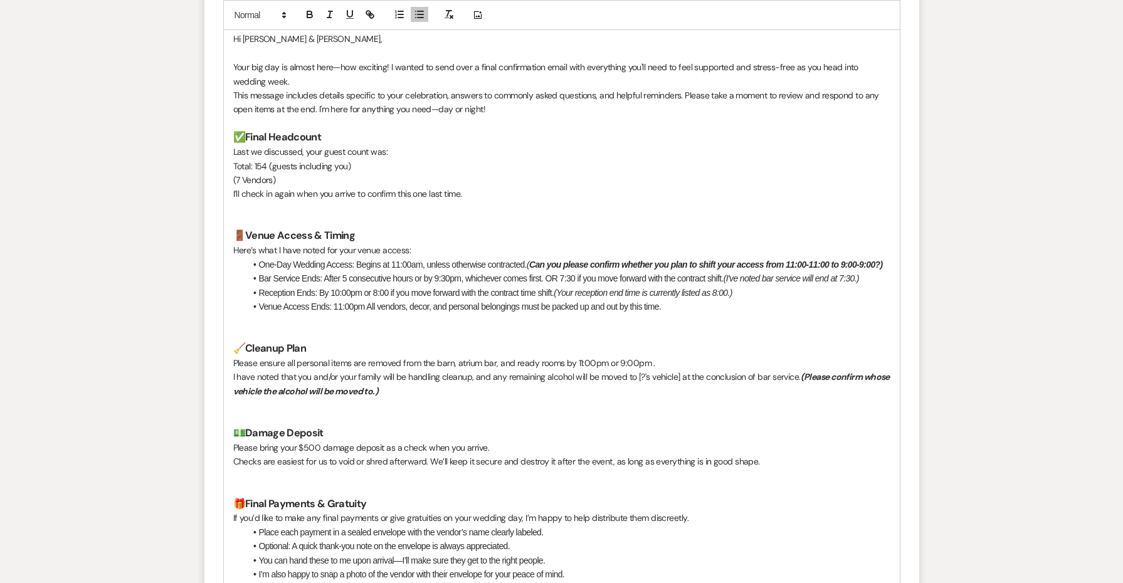
click at [547, 275] on li "Bar Service Ends: After 5 consecutive hours or by 9:30pm, whichever comes first…" at bounding box center [568, 279] width 645 height 14
click at [368, 302] on li "Venue Access Ends: 11:00pm All vendors, decor, and personal belongings must be …" at bounding box center [568, 307] width 645 height 14
drag, startPoint x: 556, startPoint y: 287, endPoint x: 413, endPoint y: 286, distance: 143.6
click at [413, 286] on li "Reception Ends: By 10:00pm or 8:00 if you move forward with the contract time s…" at bounding box center [568, 293] width 645 height 14
click at [427, 300] on li "Venue Access Ends: 11:00pm or 9:00pm if you All vendors, decor, and personal be…" at bounding box center [568, 307] width 645 height 14
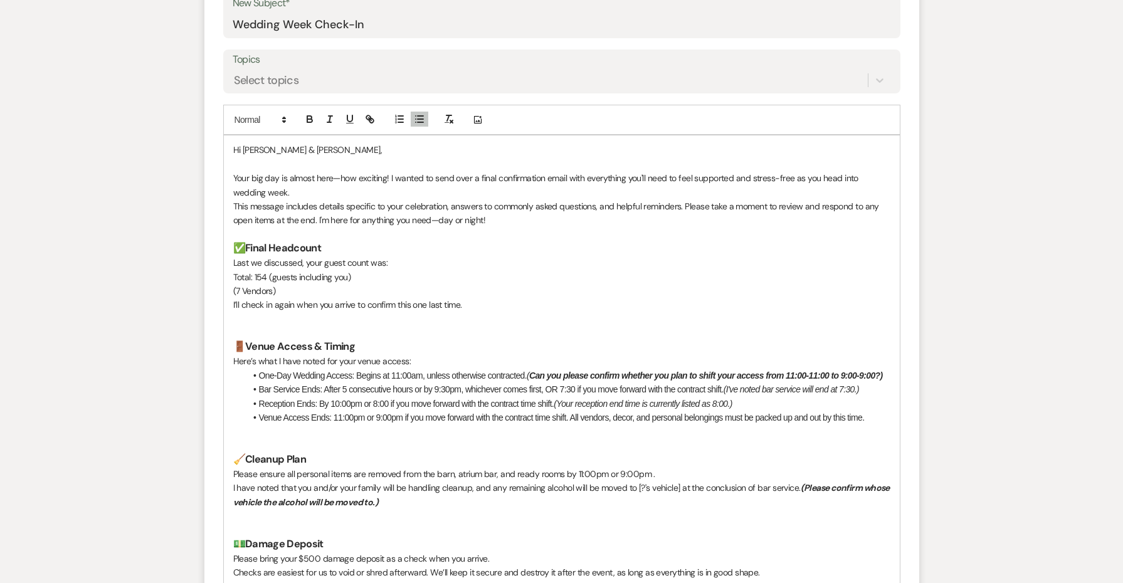
scroll to position [609, 0]
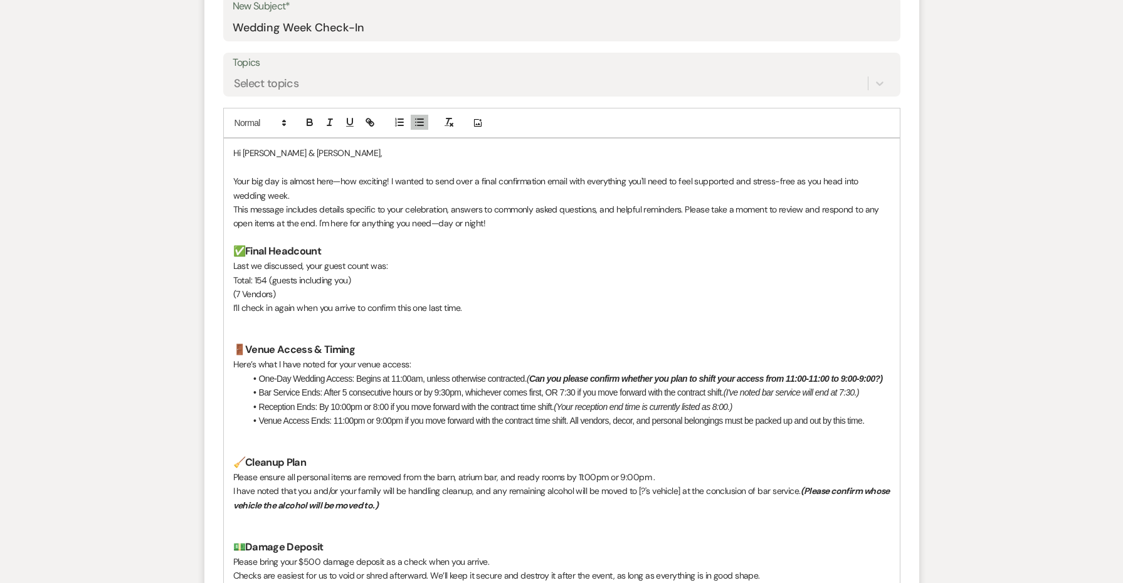
click at [393, 193] on p "Your big day is almost here—how exciting! I wanted to send over a final confirm…" at bounding box center [561, 188] width 657 height 28
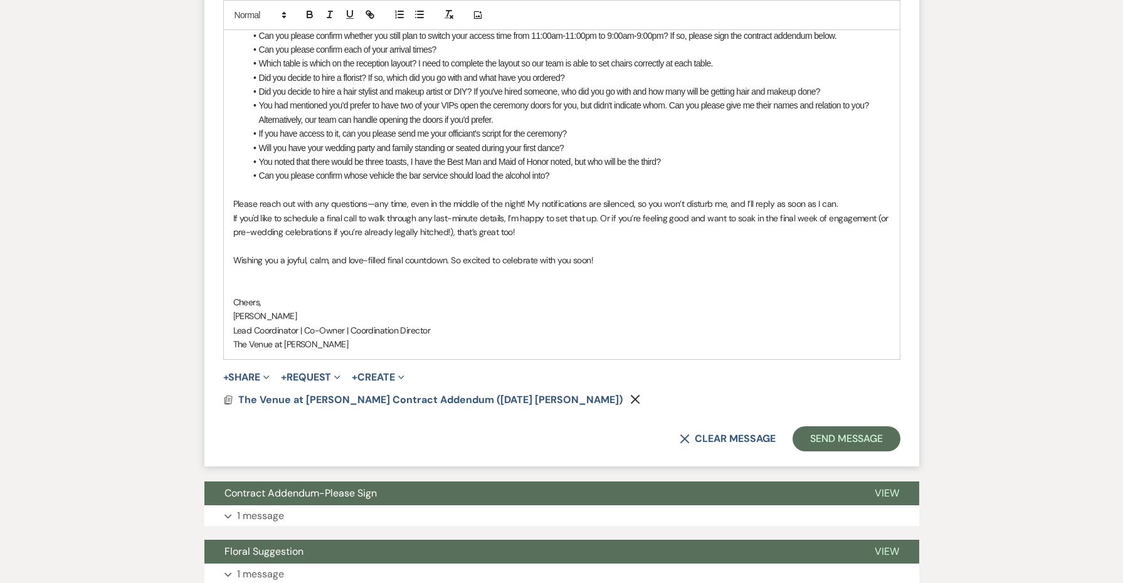
scroll to position [2255, 0]
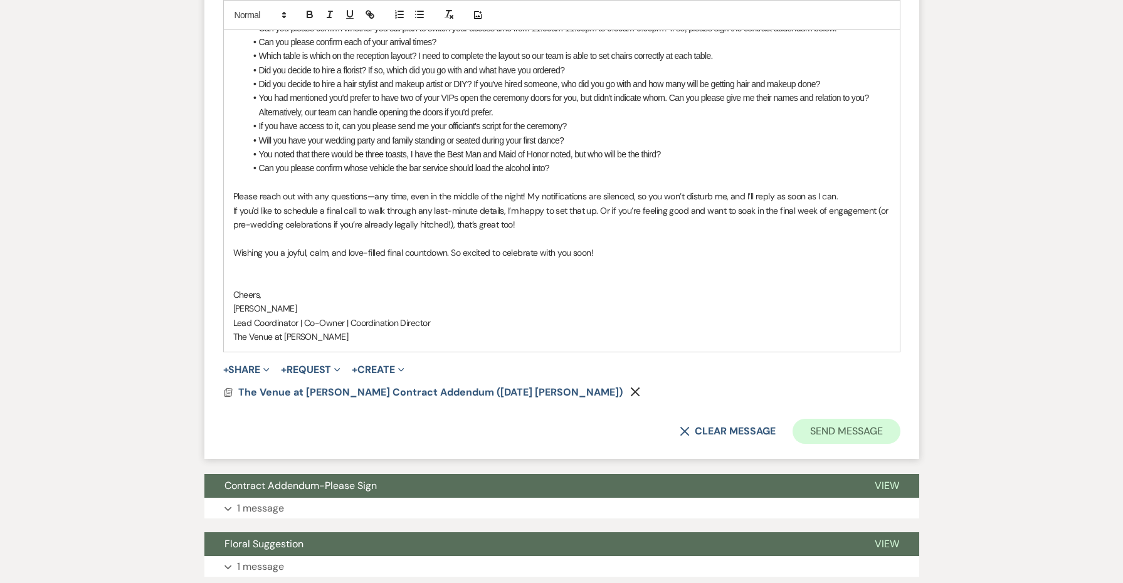
click at [849, 419] on button "Send Message" at bounding box center [846, 431] width 107 height 25
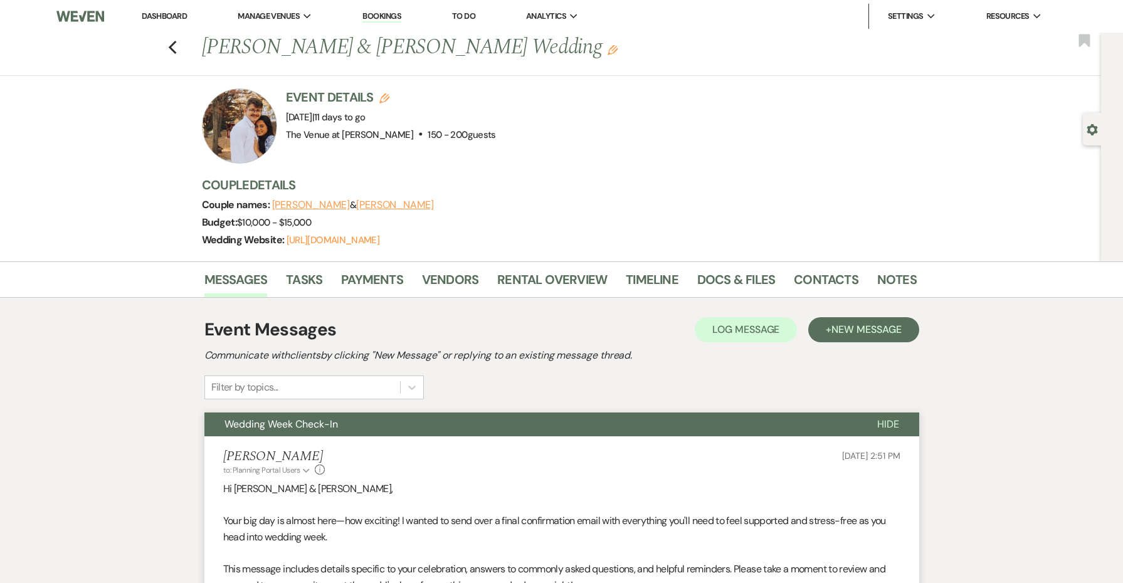
scroll to position [0, 0]
click at [438, 426] on button "Wedding Week Check-In" at bounding box center [530, 425] width 653 height 24
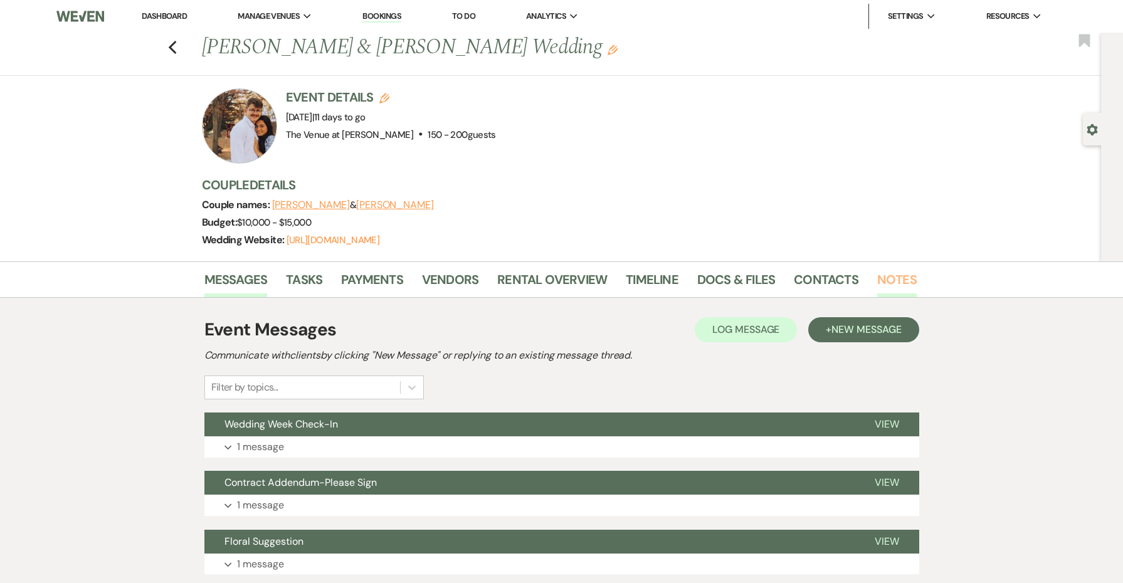
click at [896, 283] on link "Notes" at bounding box center [897, 284] width 40 height 28
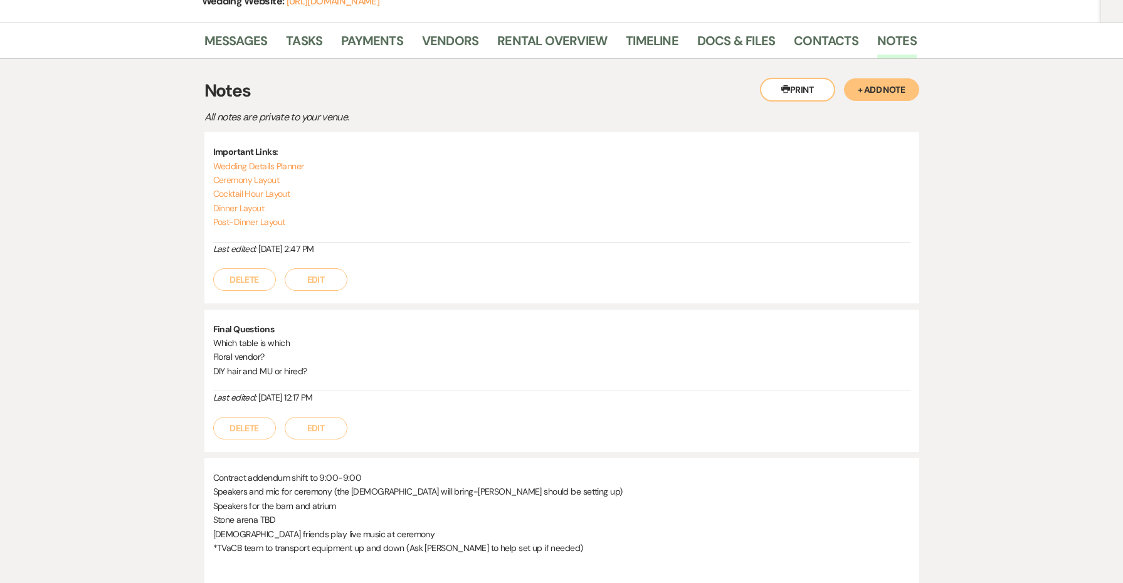
scroll to position [241, 0]
drag, startPoint x: 300, startPoint y: 222, endPoint x: 193, endPoint y: 181, distance: 115.0
click at [193, 181] on div "Messages Tasks Payments Vendors Rental Overview Timeline Docs & Files Contacts …" at bounding box center [561, 464] width 1123 height 887
copy div "Ceremony Layout Cocktail Hour Layout Dinner Layout Post-Dinner Layout"
click at [451, 201] on p "Dinner Layout" at bounding box center [561, 206] width 697 height 14
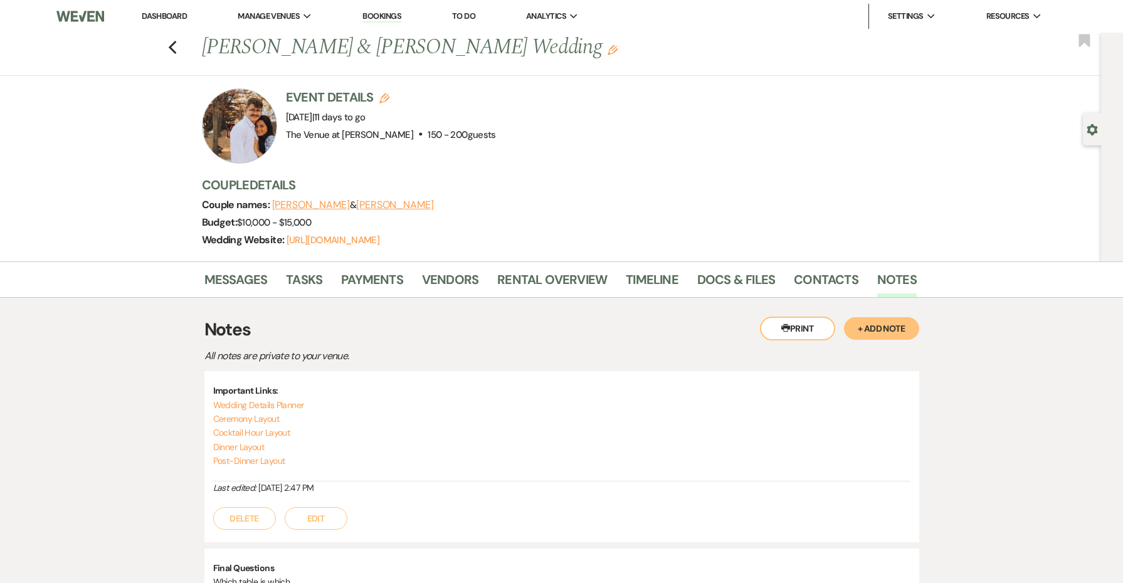
scroll to position [0, 0]
click at [248, 280] on link "Messages" at bounding box center [235, 284] width 63 height 28
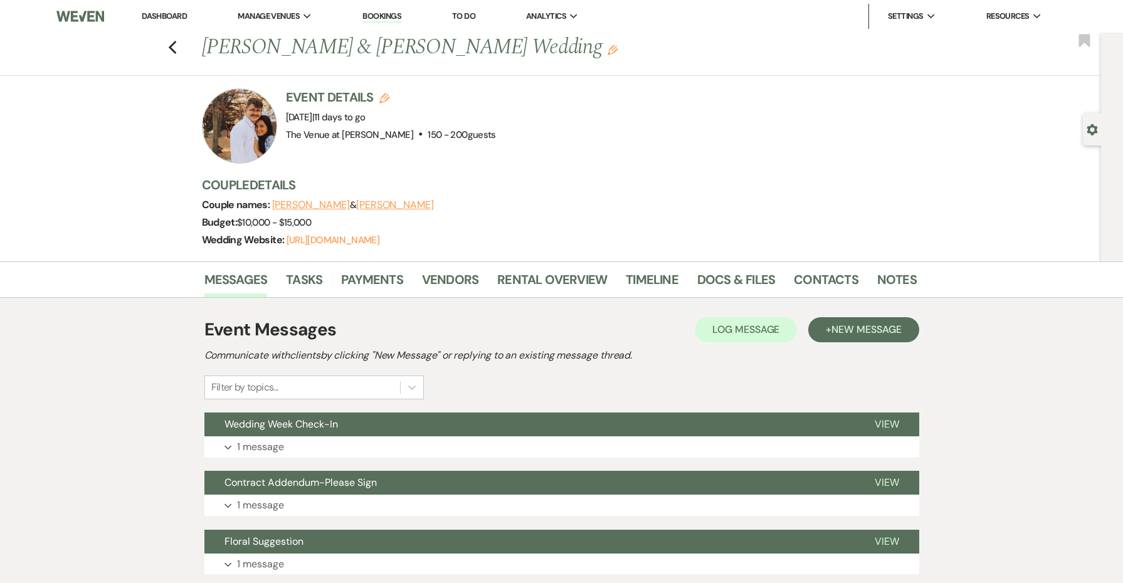
click at [181, 14] on link "Dashboard" at bounding box center [164, 16] width 45 height 11
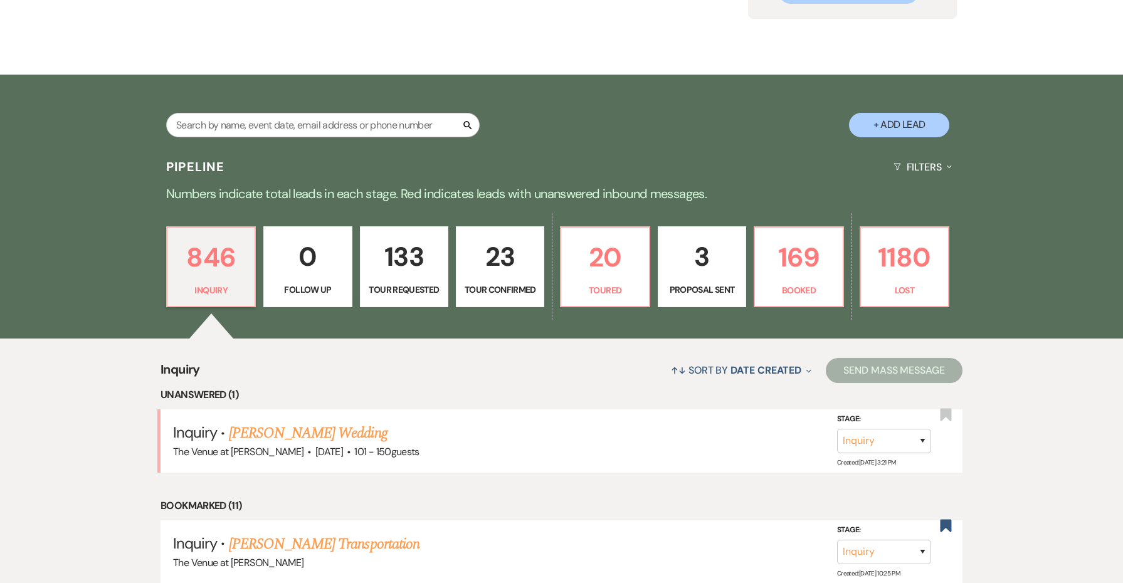
scroll to position [199, 0]
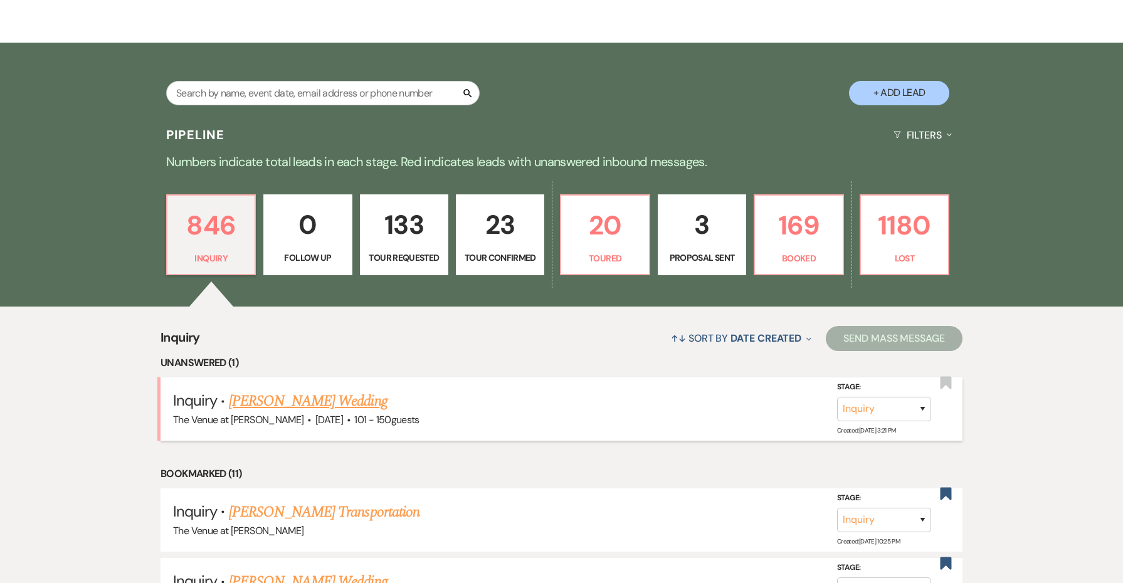
click at [278, 401] on link "[PERSON_NAME] Wedding" at bounding box center [308, 401] width 159 height 23
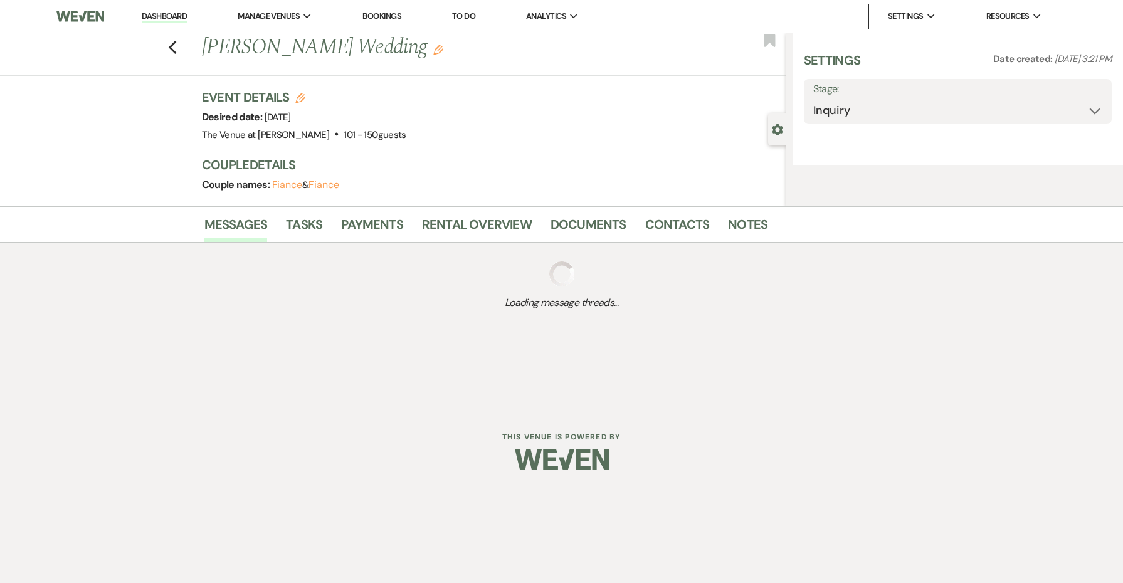
select select "2"
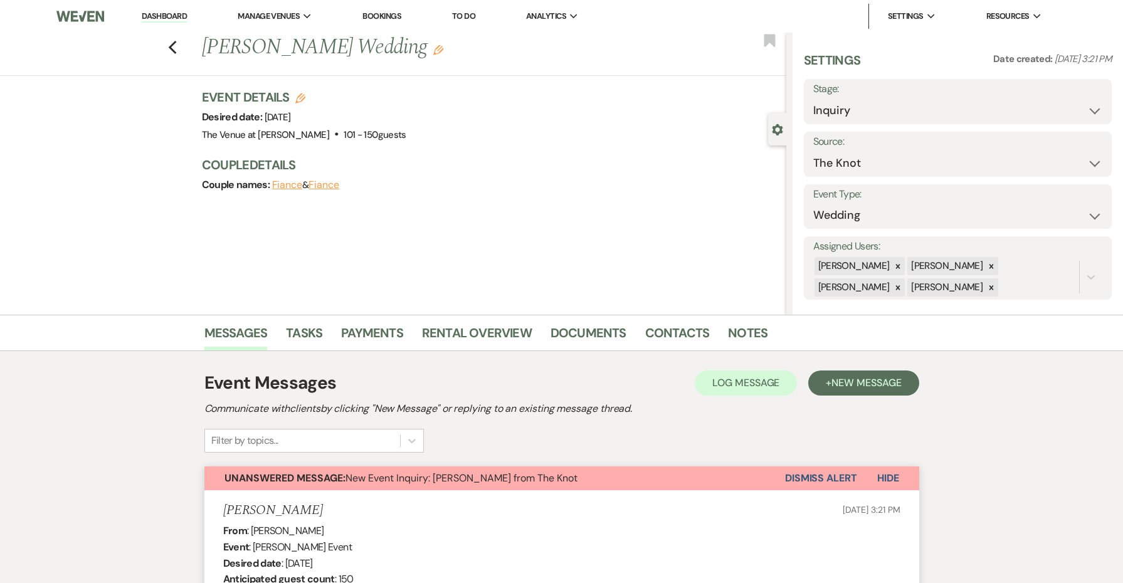
click at [177, 16] on link "Dashboard" at bounding box center [164, 17] width 45 height 12
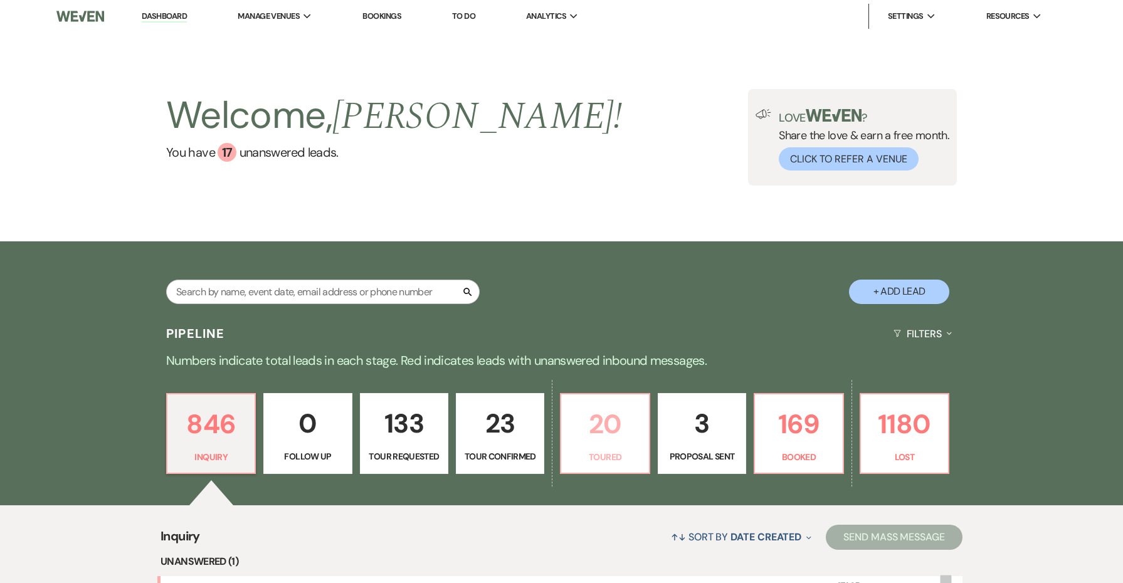
click at [610, 445] on p "20" at bounding box center [605, 424] width 72 height 42
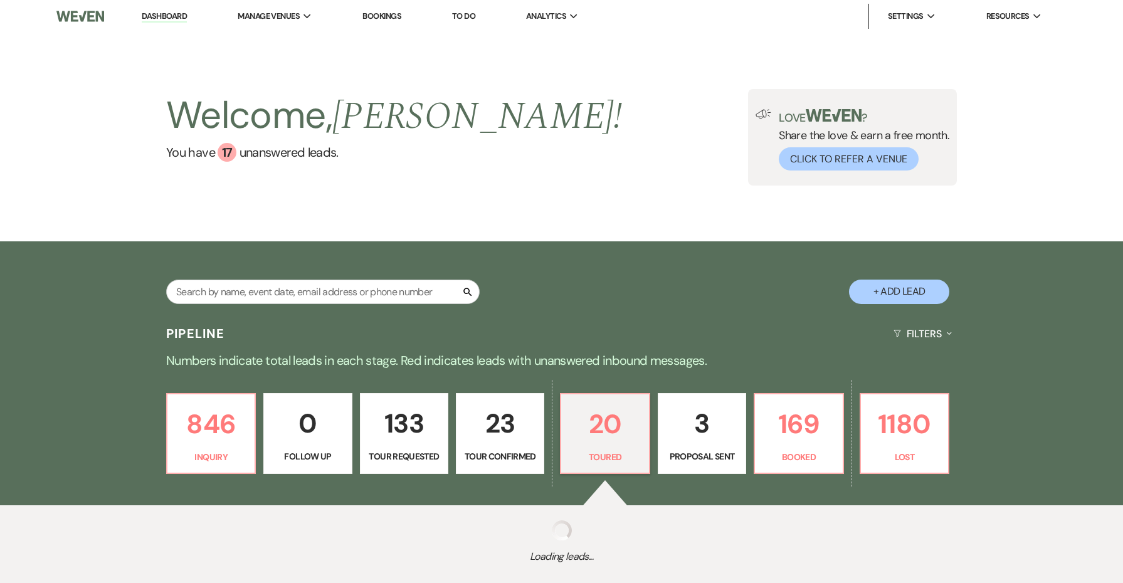
select select "5"
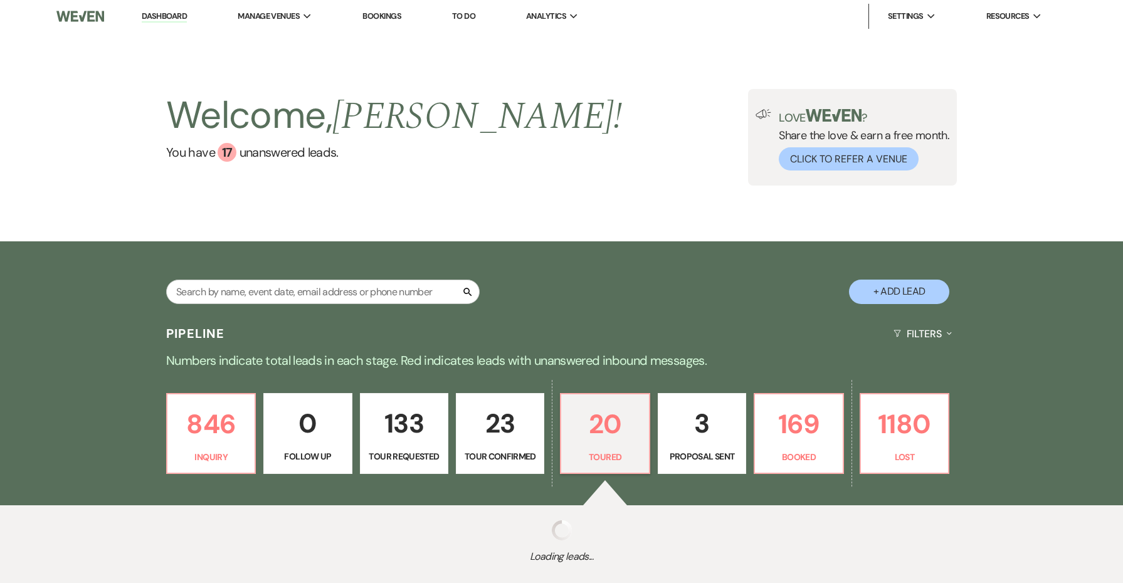
select select "5"
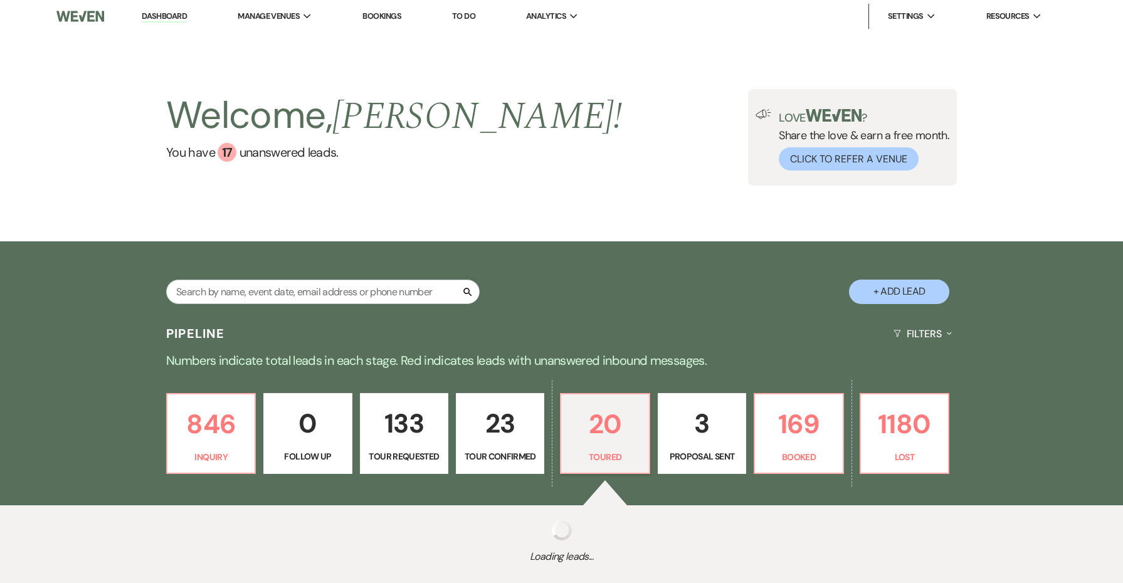
select select "5"
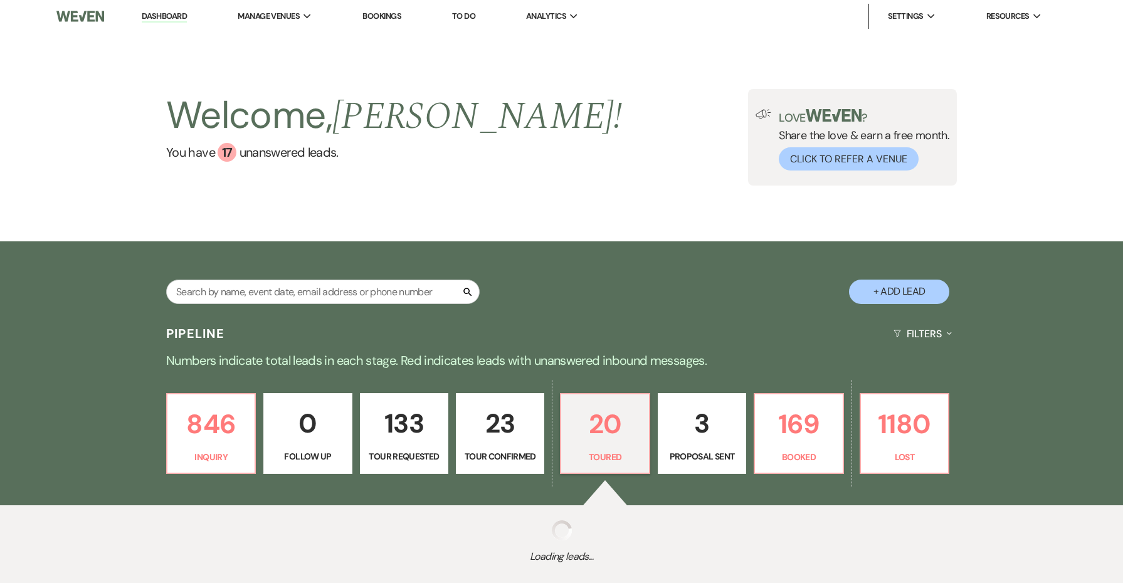
select select "5"
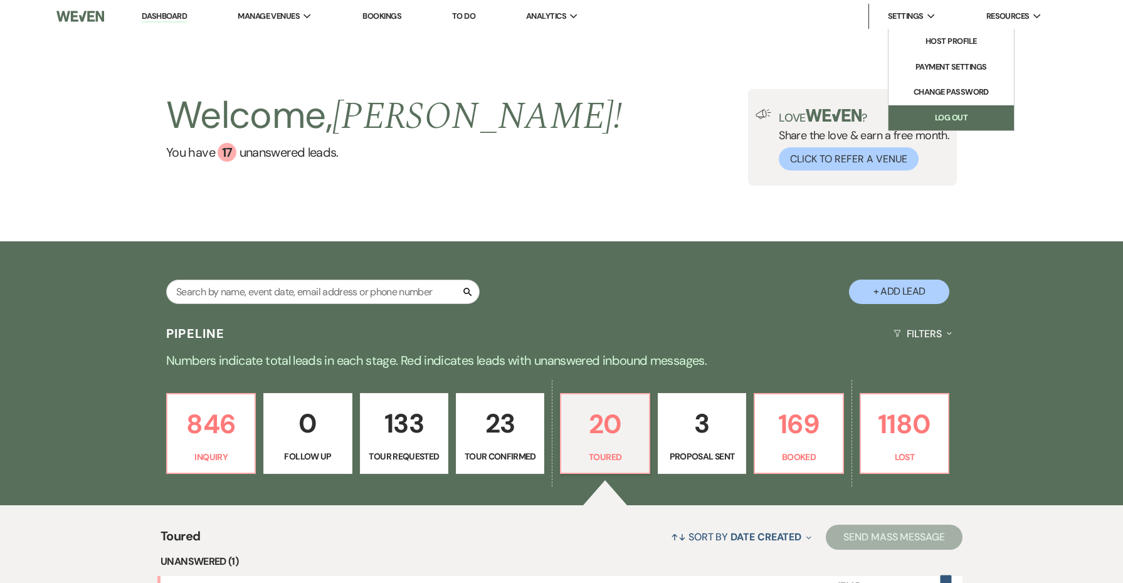
click at [948, 110] on link "Log Out" at bounding box center [951, 117] width 125 height 25
